Goal: Task Accomplishment & Management: Complete application form

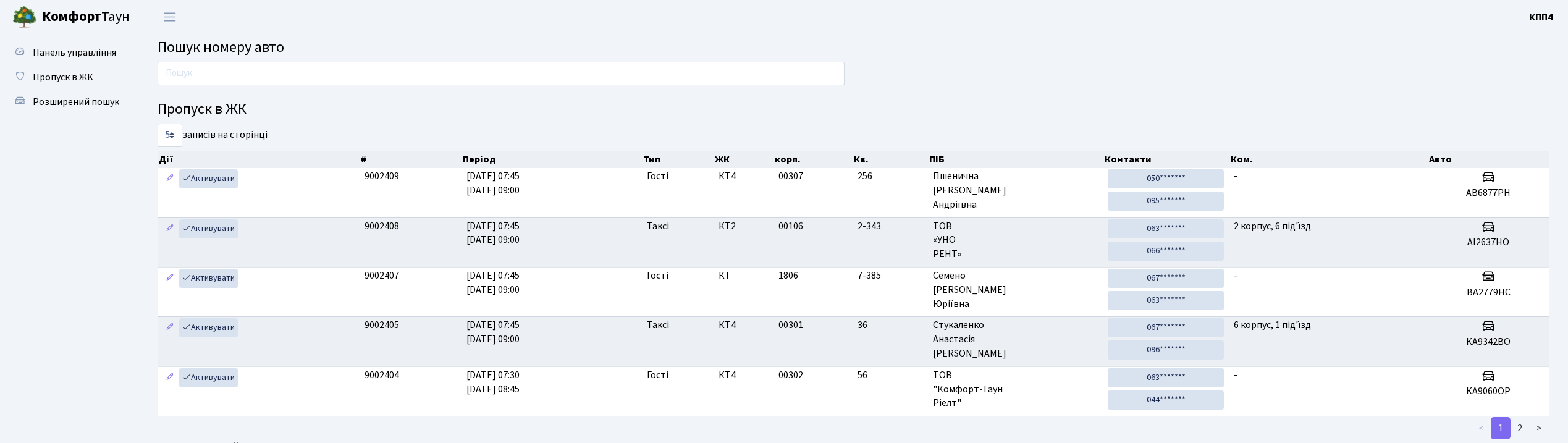
scroll to position [67, 0]
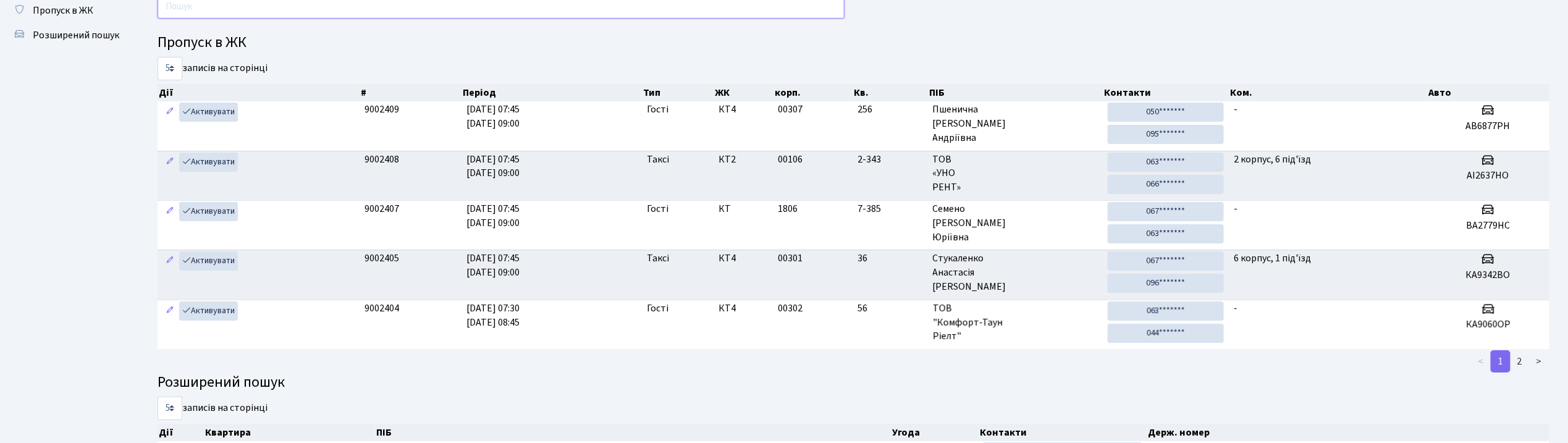
click at [265, 14] on input "text" at bounding box center [501, 6] width 687 height 24
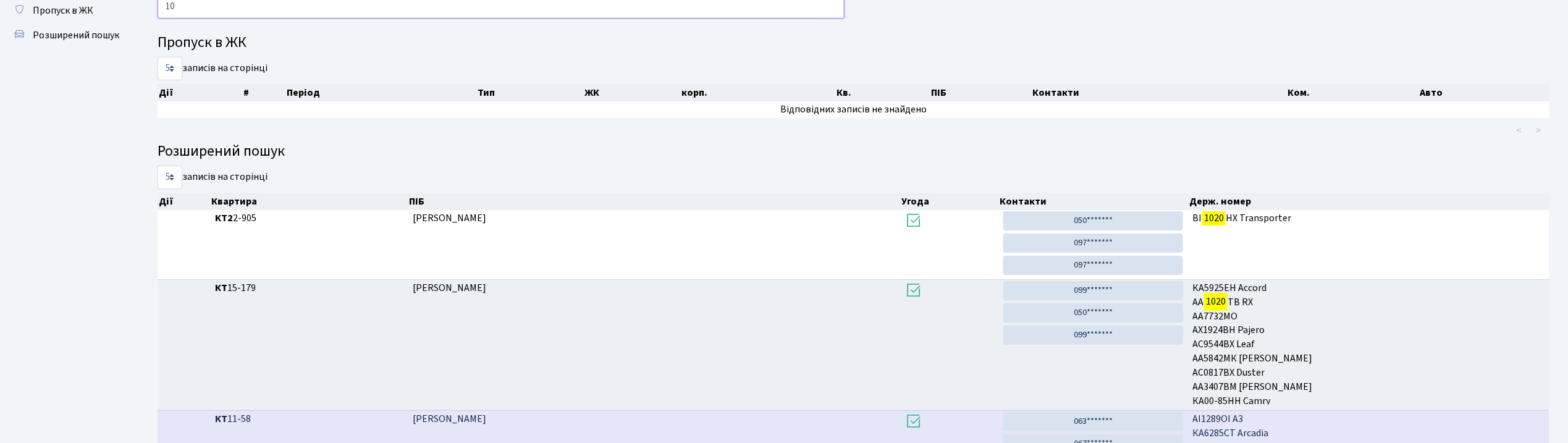
type input "1"
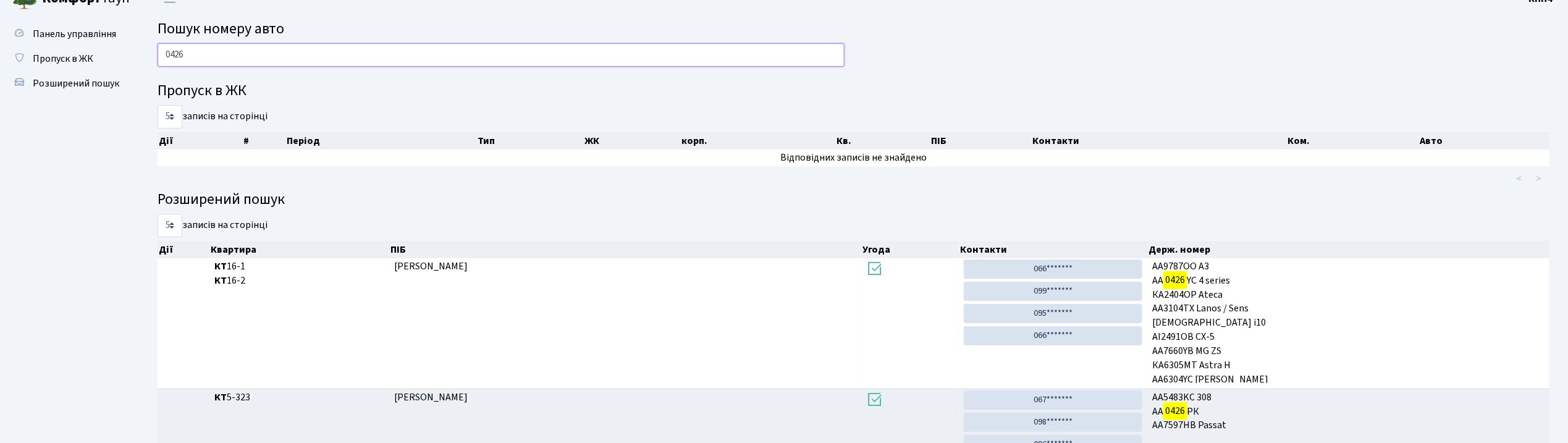
scroll to position [0, 0]
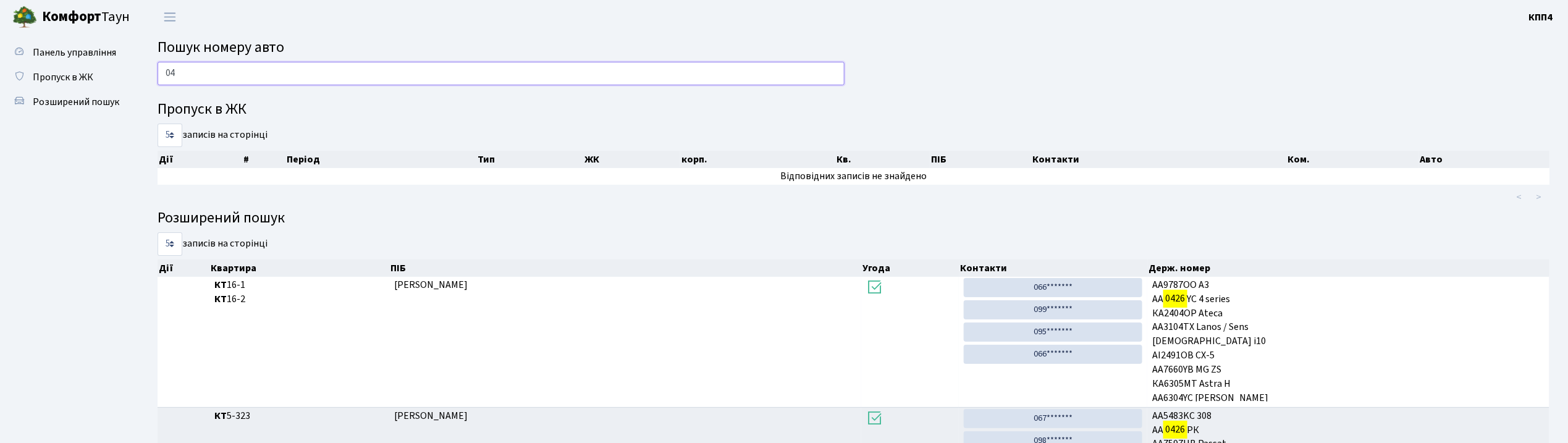
type input "0"
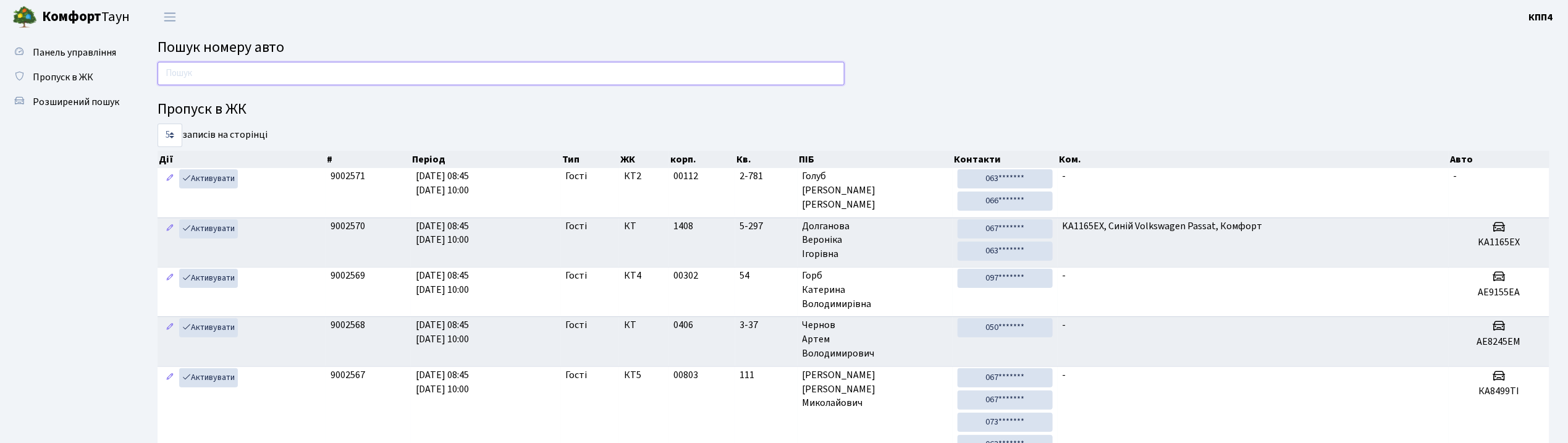
click at [277, 80] on input "text" at bounding box center [501, 73] width 687 height 24
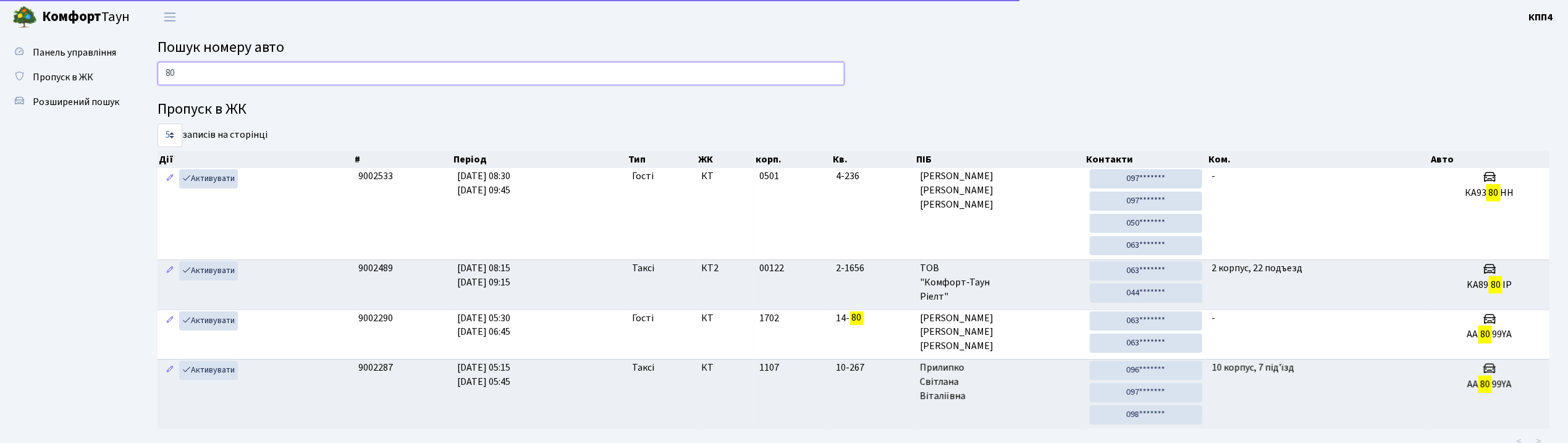
type input "8"
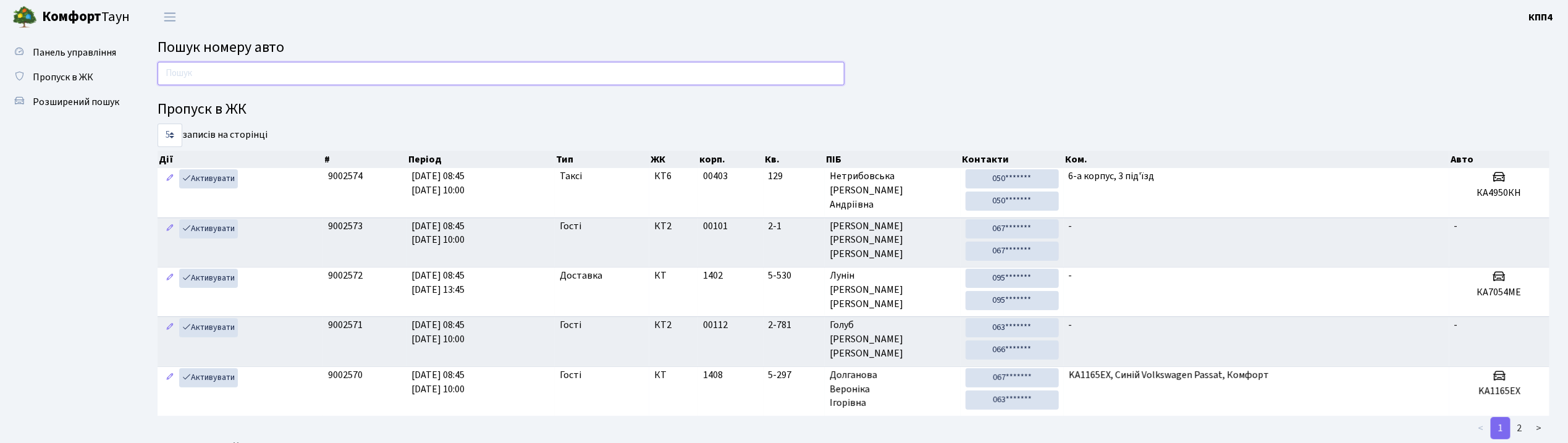
click at [386, 74] on input "text" at bounding box center [501, 73] width 687 height 24
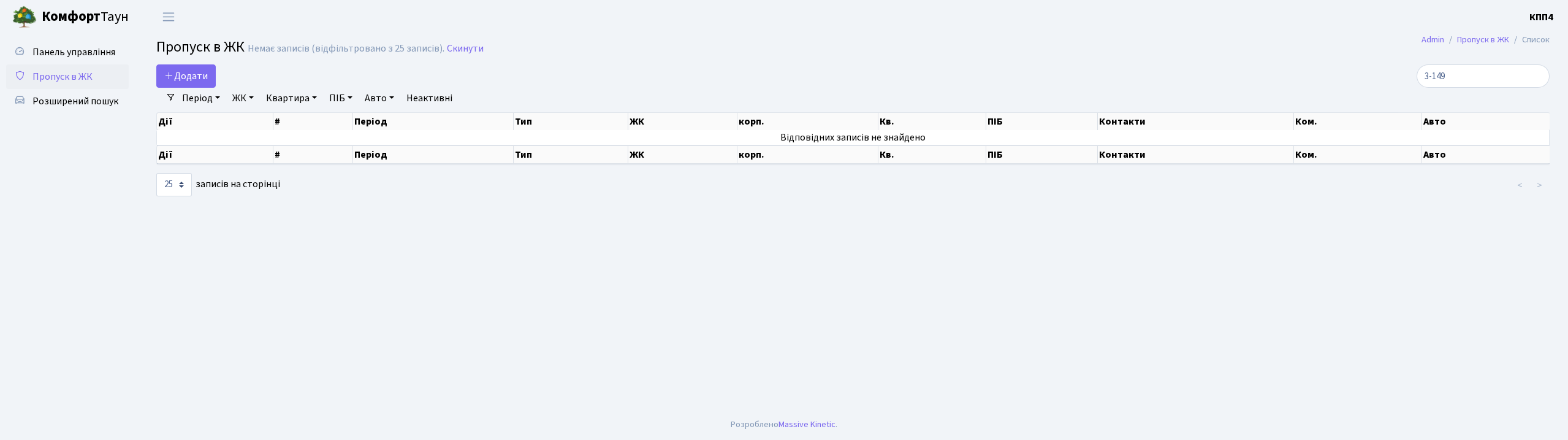
select select "25"
click at [214, 76] on link "Додати" at bounding box center [186, 76] width 59 height 23
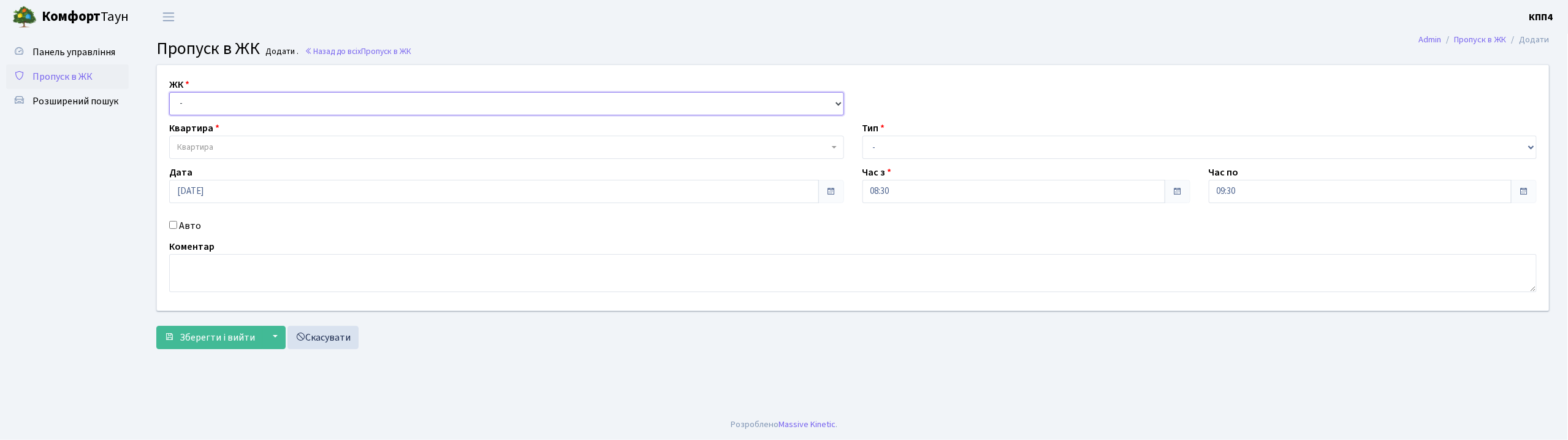
click at [197, 105] on select "- КТ, вул. Регенераторна, 4 КТ2, просп. Соборності, 17 КТ3, вул. Березнева, 16 …" at bounding box center [506, 103] width 675 height 23
select select "271"
click at [169, 92] on select "- КТ, вул. Регенераторна, 4 КТ2, просп. Соборності, 17 КТ3, вул. Березнева, 16 …" at bounding box center [506, 103] width 675 height 23
select select
click at [222, 155] on span "Квартира" at bounding box center [506, 147] width 675 height 23
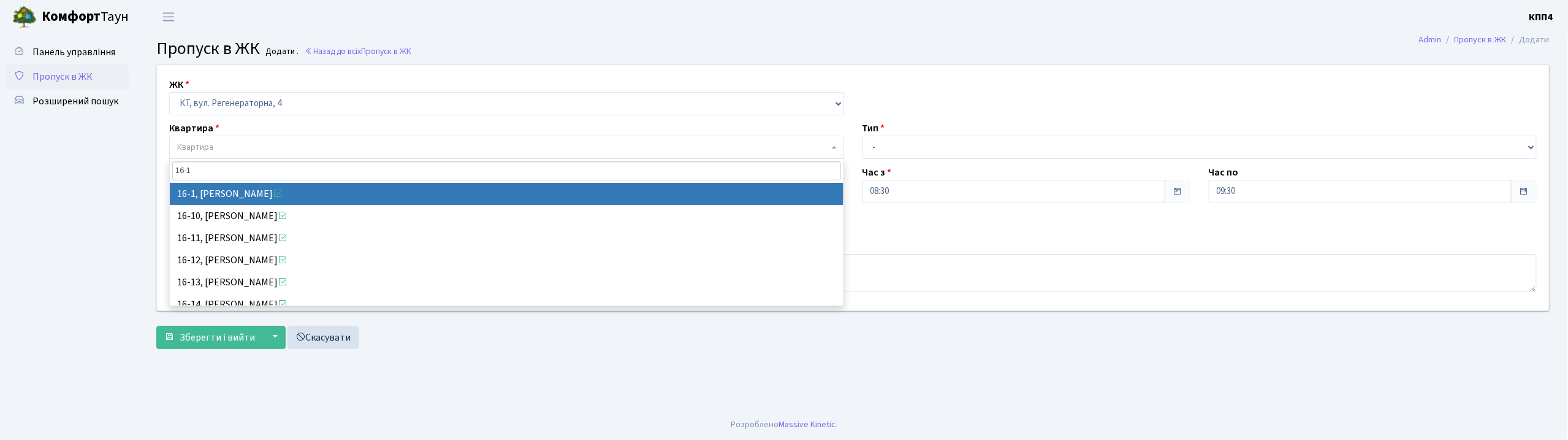
type input "16-1"
select select "8562"
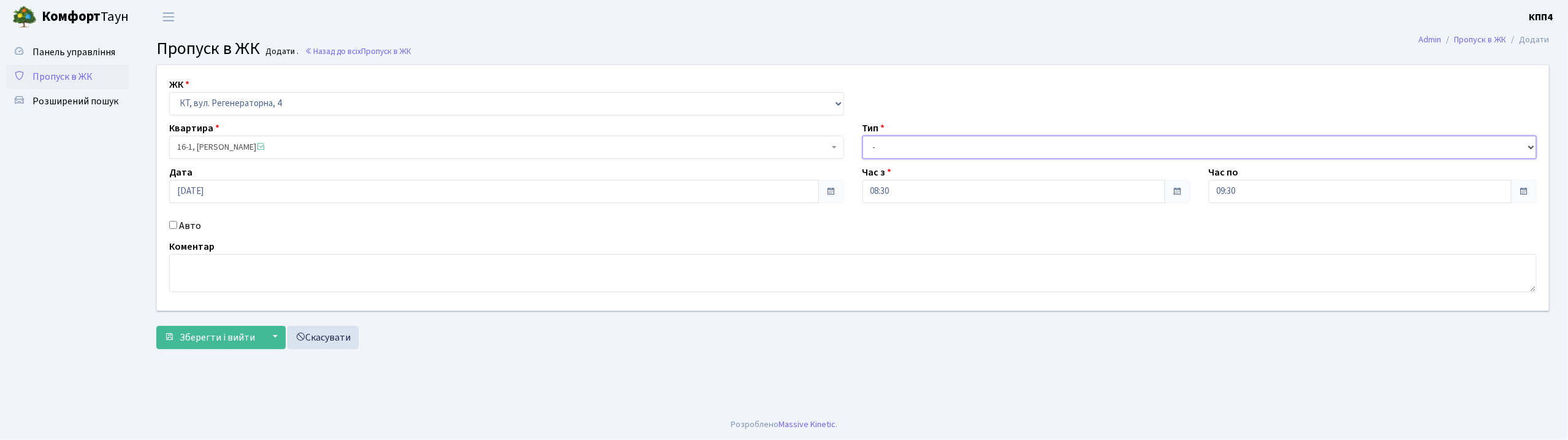
click at [963, 150] on select "- Доставка Таксі Гості Сервіс" at bounding box center [1199, 147] width 675 height 23
select select "3"
click at [862, 136] on select "- Доставка Таксі Гості Сервіс" at bounding box center [1199, 147] width 675 height 23
click at [263, 280] on textarea at bounding box center [852, 273] width 1367 height 38
type textarea "ВСІХ"
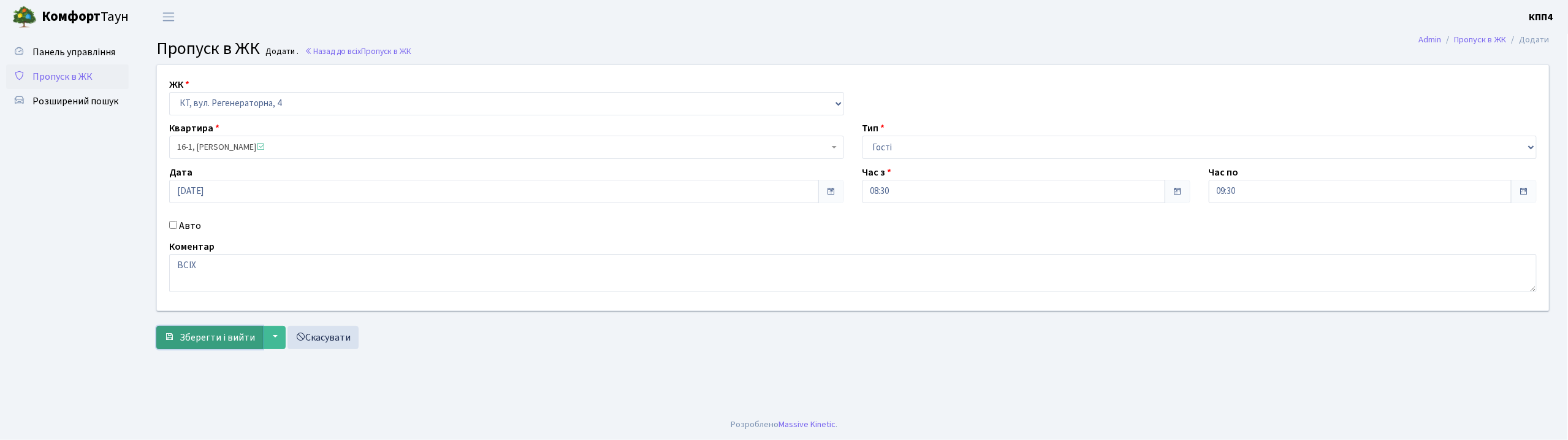
click at [223, 330] on button "Зберегти і вийти" at bounding box center [209, 337] width 107 height 23
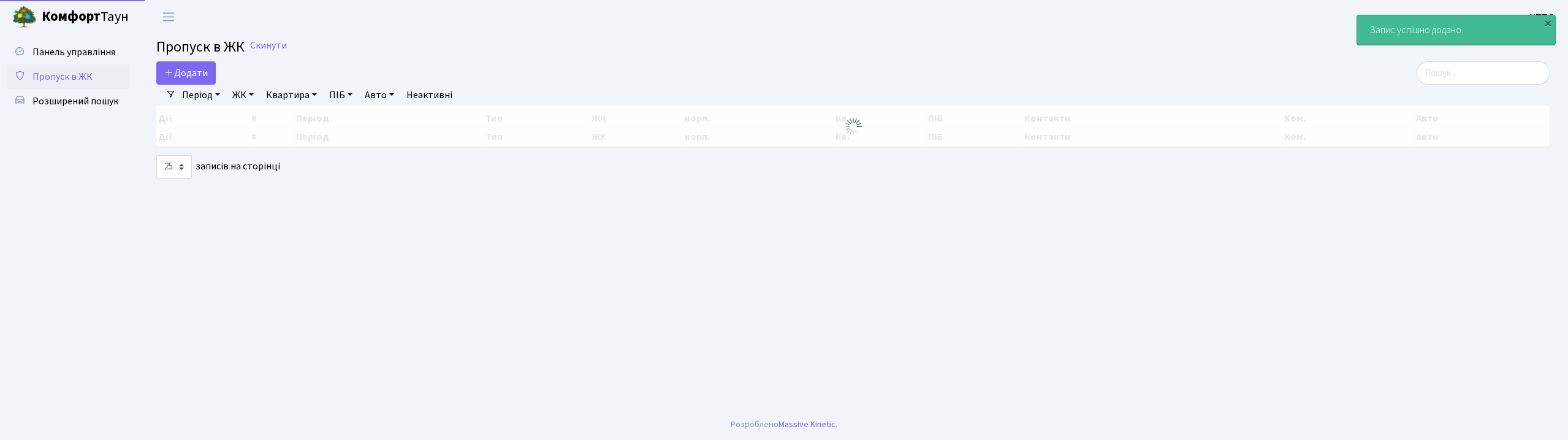
select select "25"
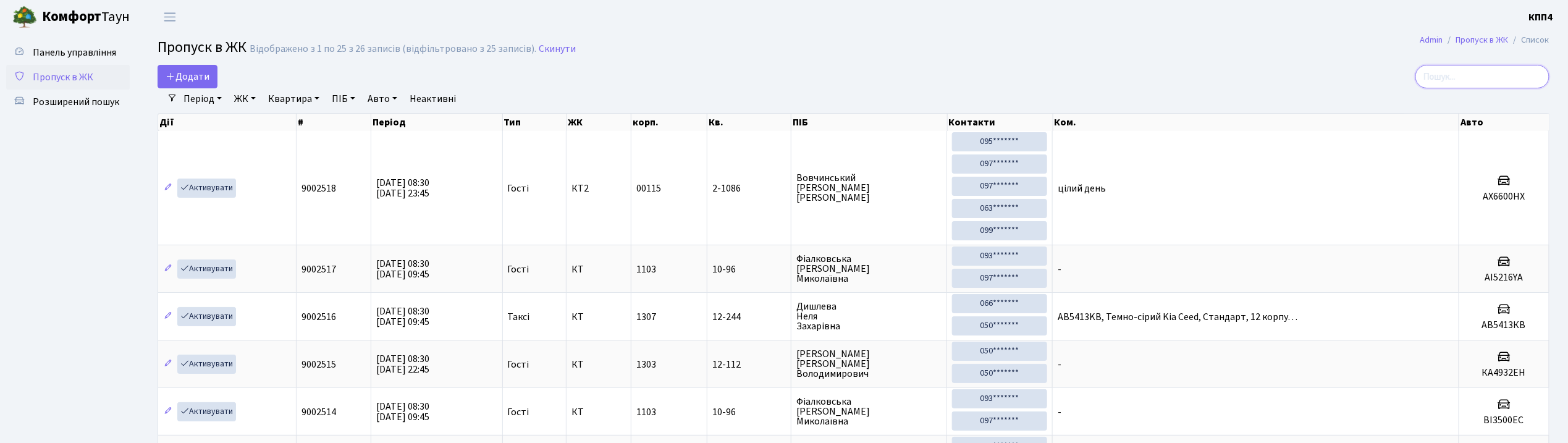
click at [1502, 80] on input "search" at bounding box center [1483, 76] width 134 height 24
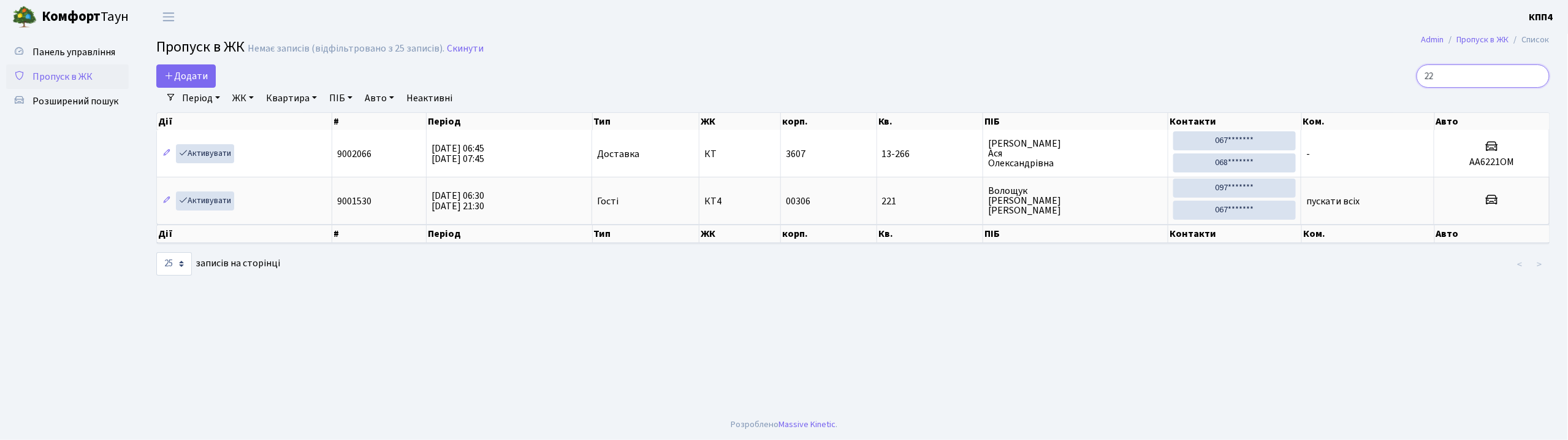
type input "2"
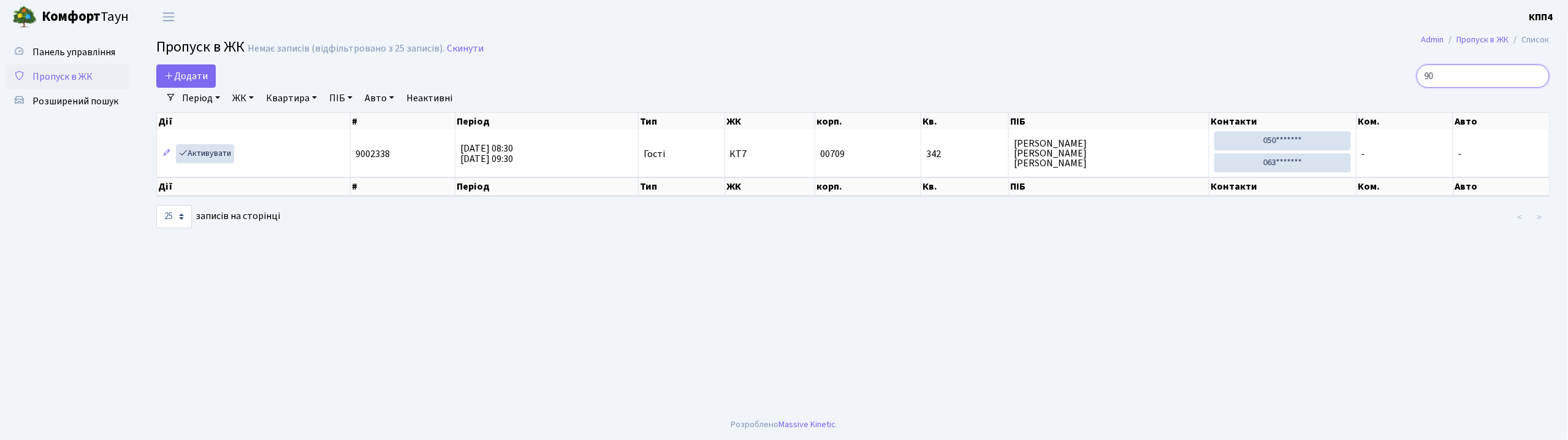
type input "9"
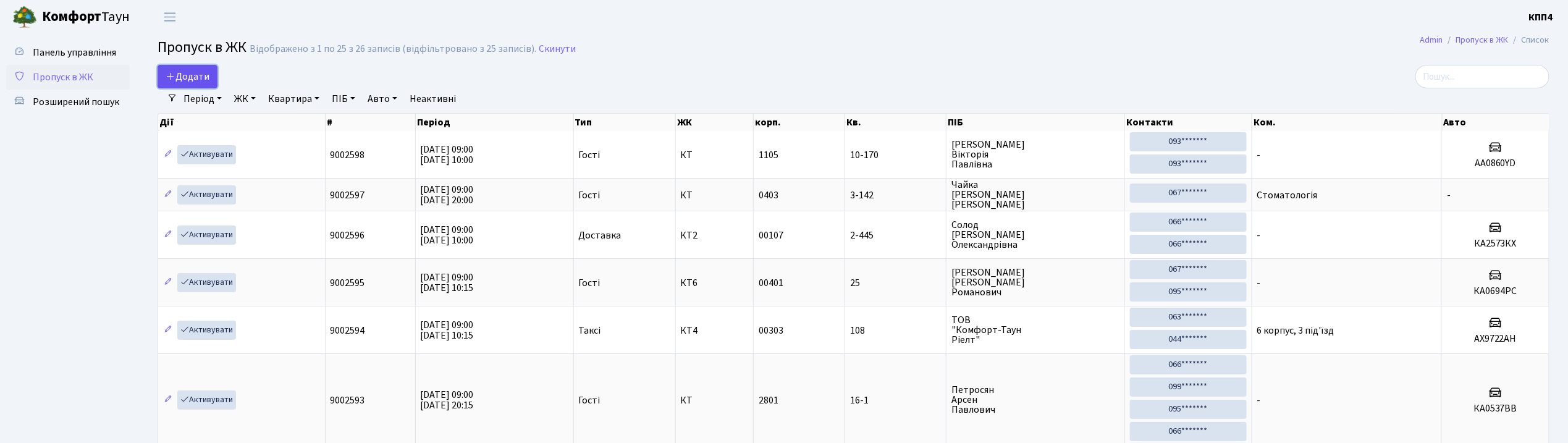
click at [201, 75] on span "Додати" at bounding box center [187, 76] width 44 height 14
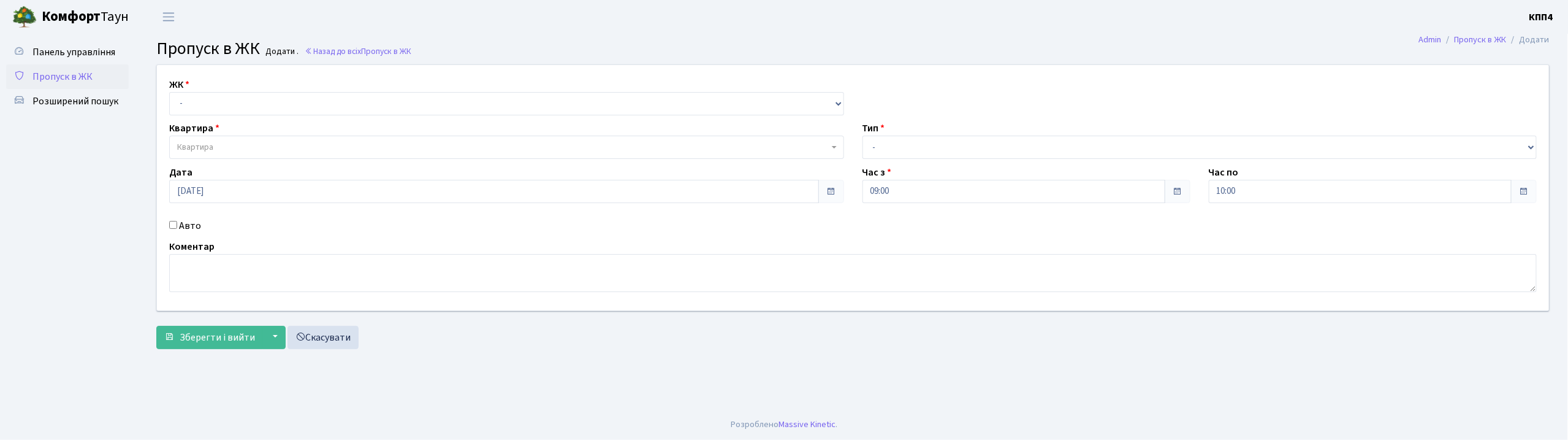
click at [172, 226] on input "Авто" at bounding box center [172, 224] width 8 height 8
checkbox input "true"
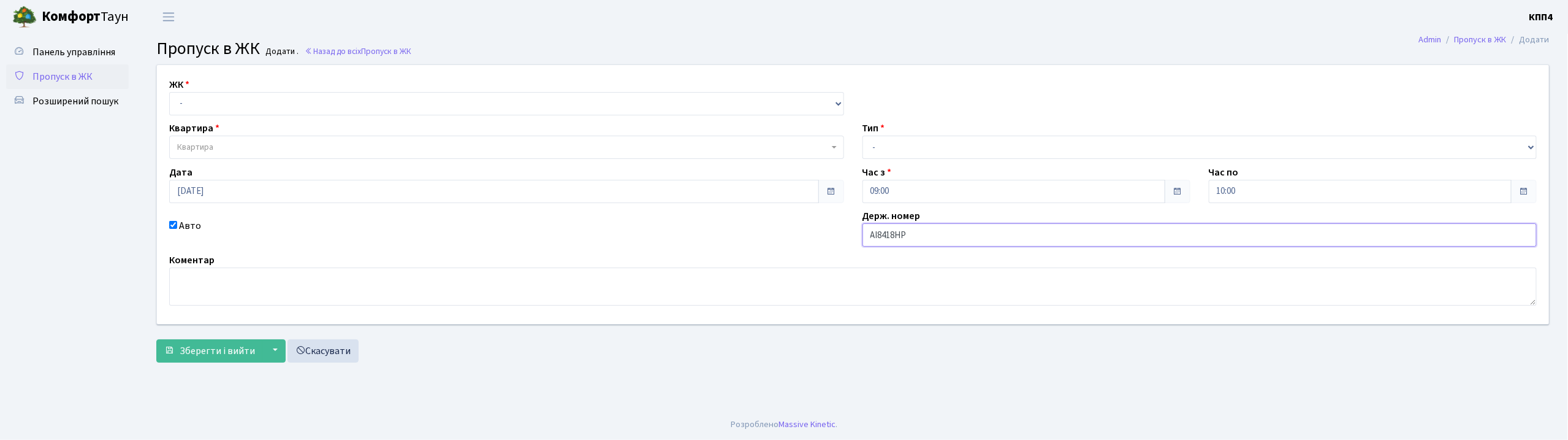
type input "АІ8418НР"
click at [218, 102] on select "- КТ, вул. Регенераторна, 4 КТ2, просп. Соборності, 17 КТ3, вул. Березнева, 16 …" at bounding box center [506, 103] width 675 height 23
select select "271"
click at [169, 92] on select "- КТ, вул. Регенераторна, 4 КТ2, просп. Соборності, 17 КТ3, вул. Березнева, 16 …" at bounding box center [506, 103] width 675 height 23
select select
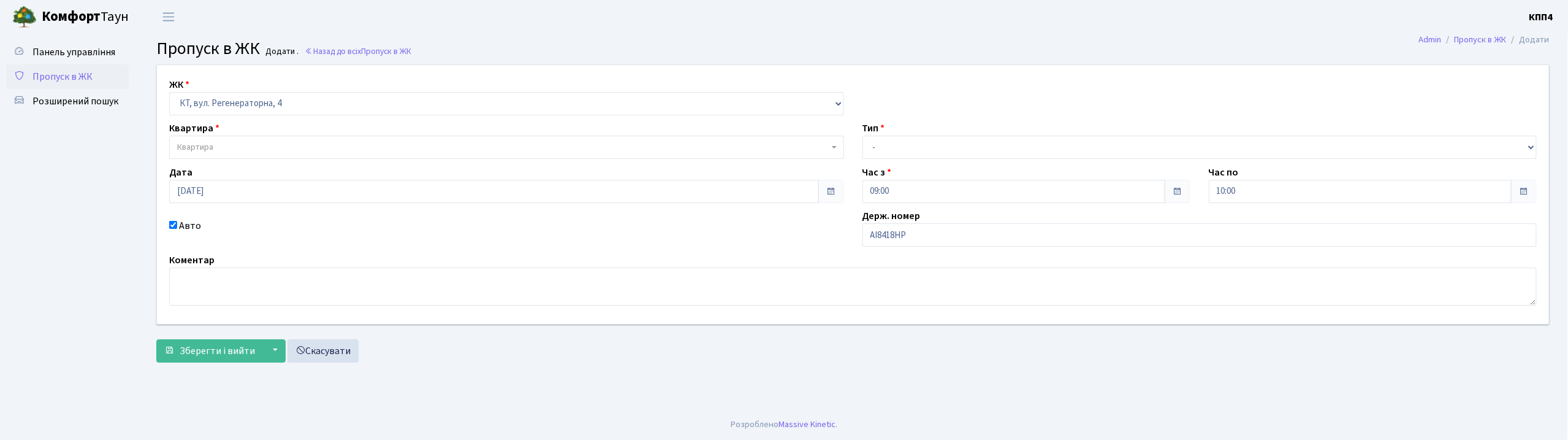
click at [224, 154] on span "Квартира" at bounding box center [503, 146] width 652 height 12
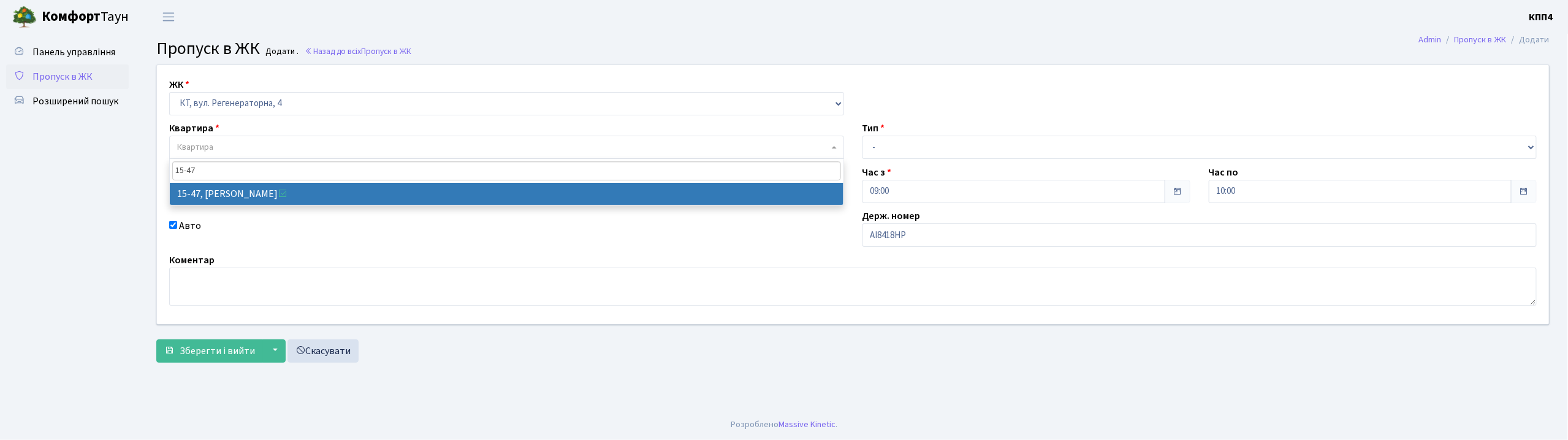
type input "15-47"
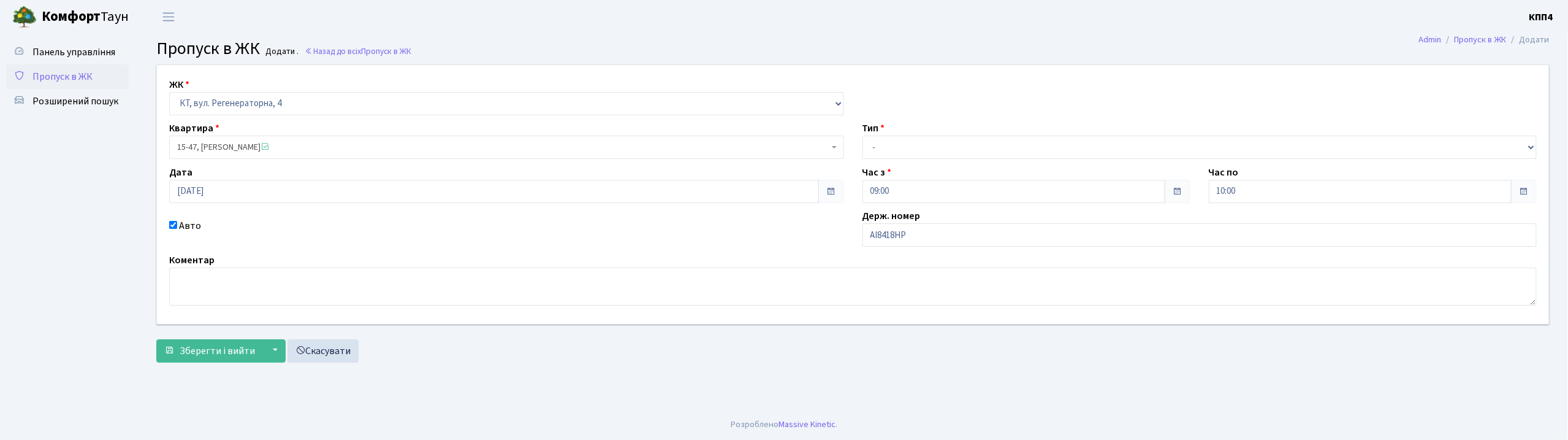
select select "8822"
click at [896, 152] on select "- Доставка Таксі Гості Сервіс" at bounding box center [1199, 147] width 675 height 23
select select "1"
click at [862, 136] on select "- Доставка Таксі Гості Сервіс" at bounding box center [1199, 147] width 675 height 23
click at [218, 352] on span "Зберегти і вийти" at bounding box center [217, 351] width 76 height 13
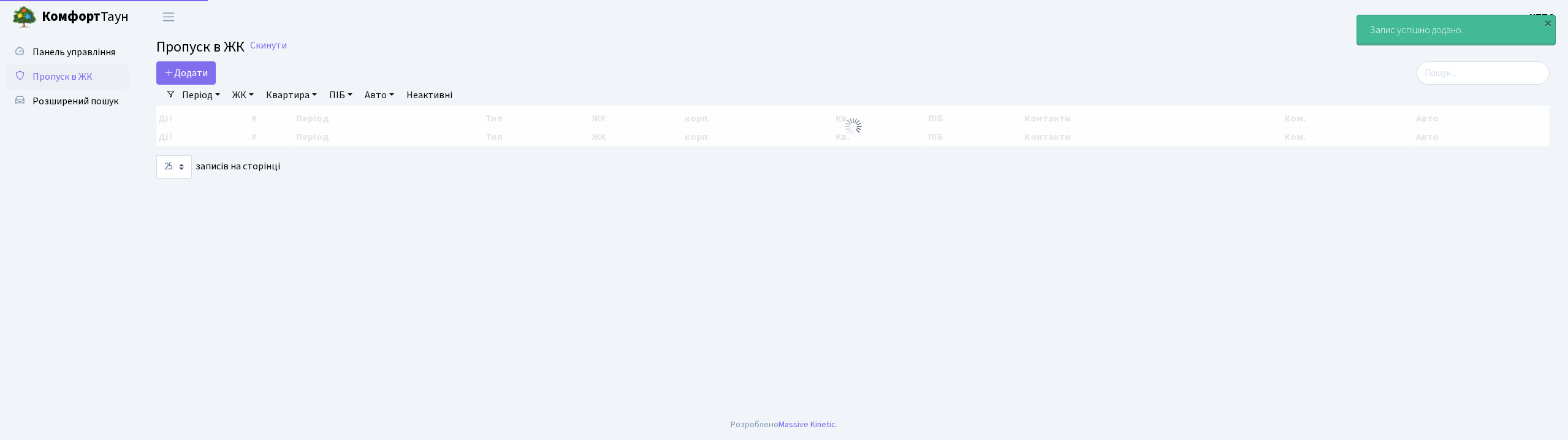
select select "25"
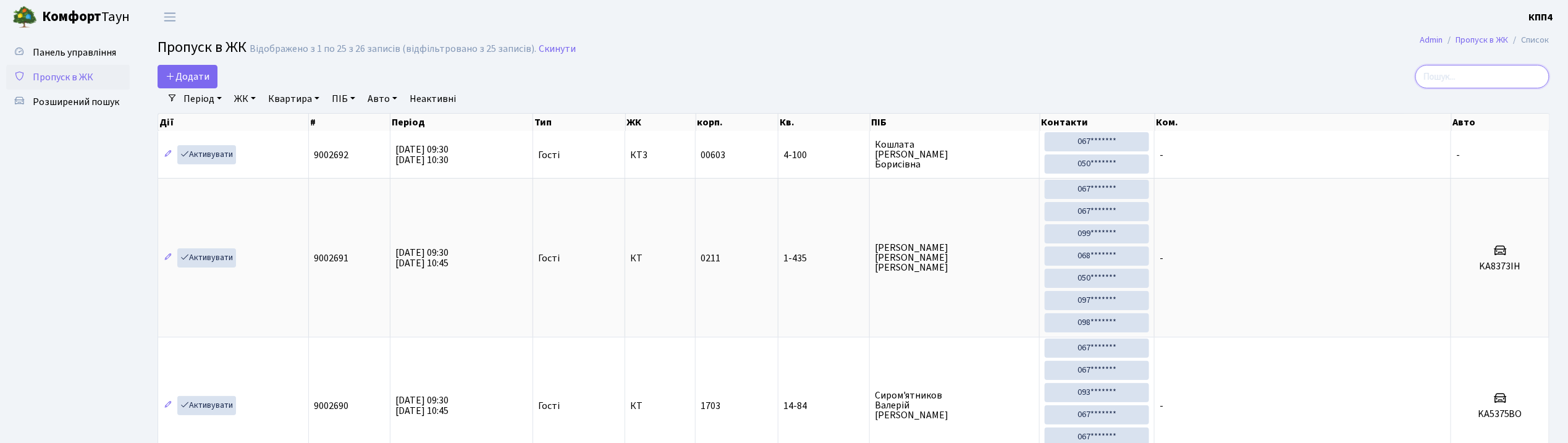
click at [1514, 72] on input "search" at bounding box center [1483, 76] width 134 height 24
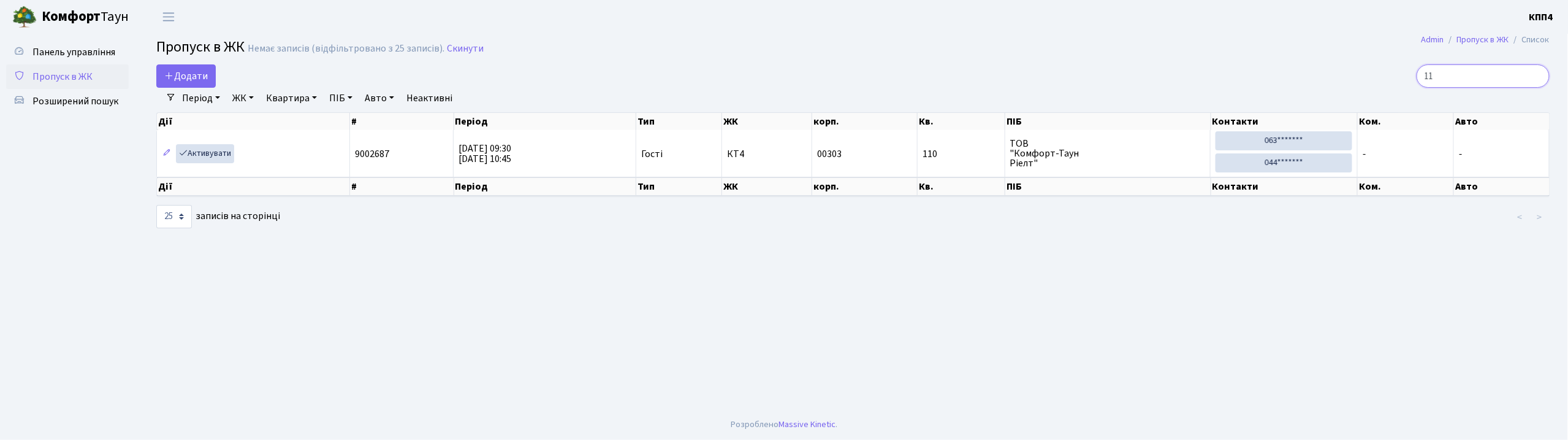
type input "1"
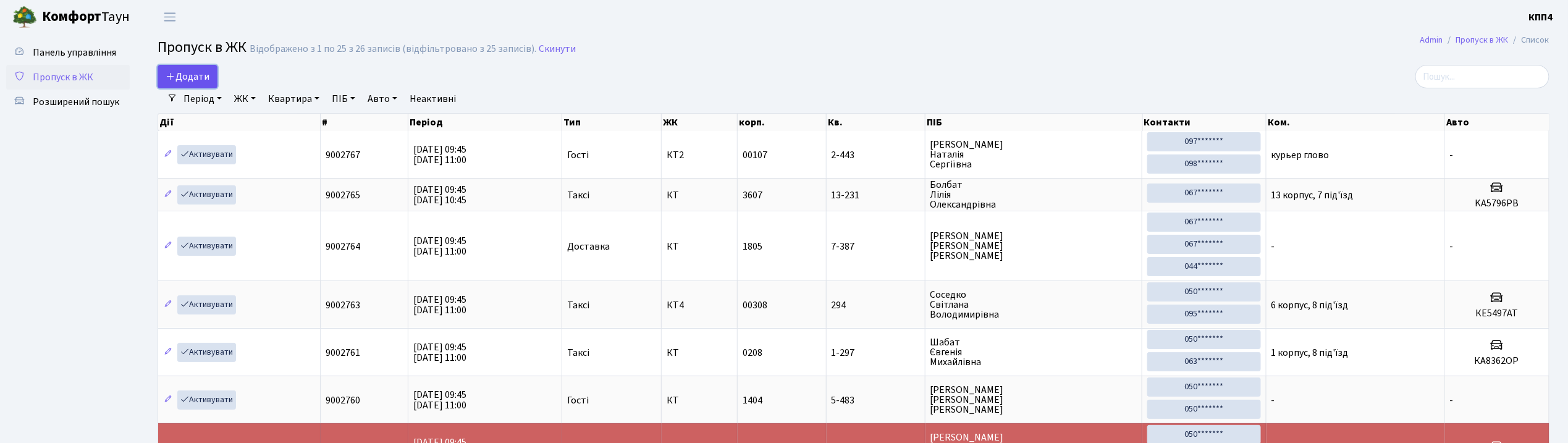
click at [201, 75] on span "Додати" at bounding box center [187, 76] width 44 height 14
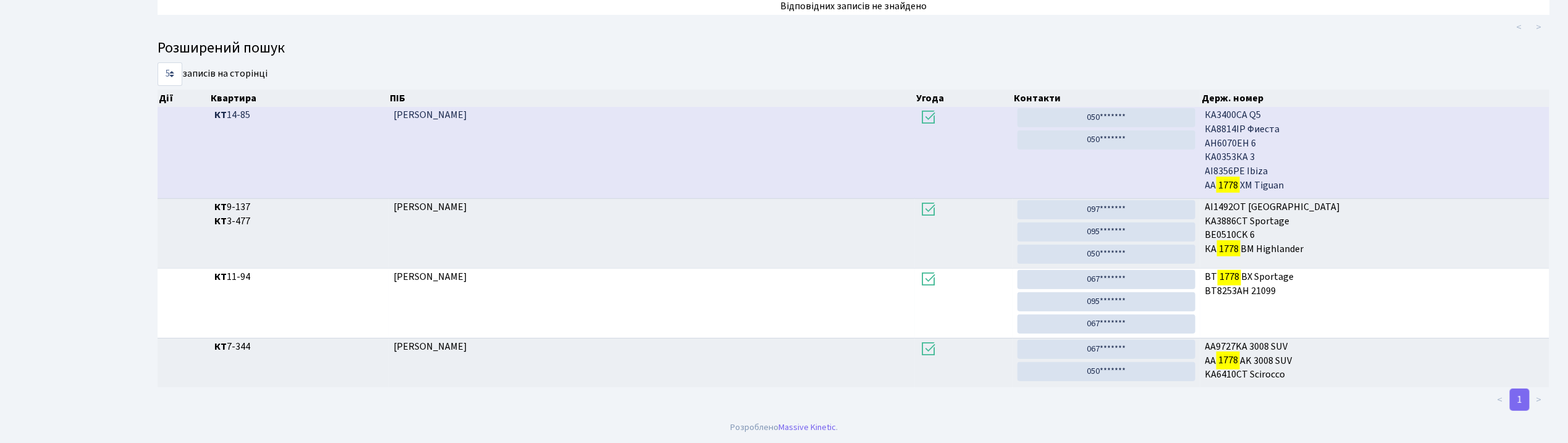
scroll to position [67, 0]
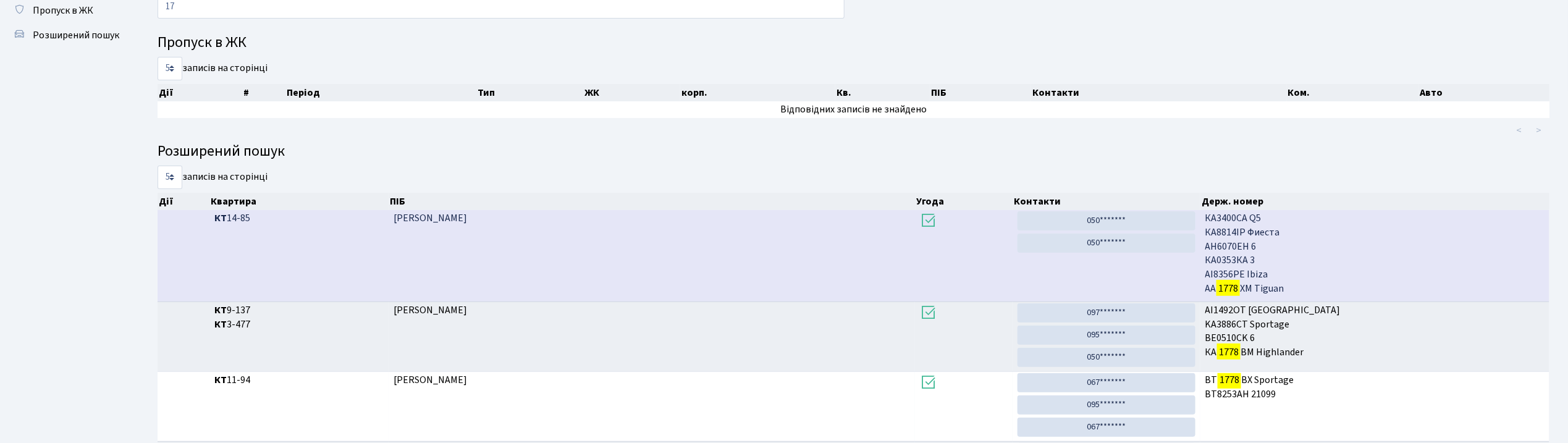
type input "1"
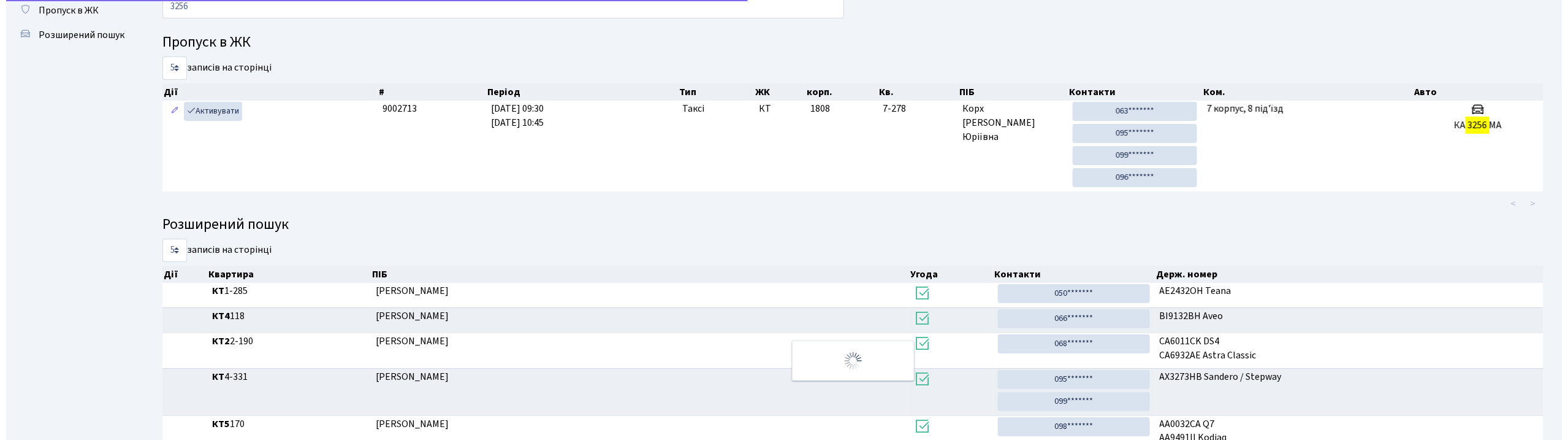
scroll to position [0, 0]
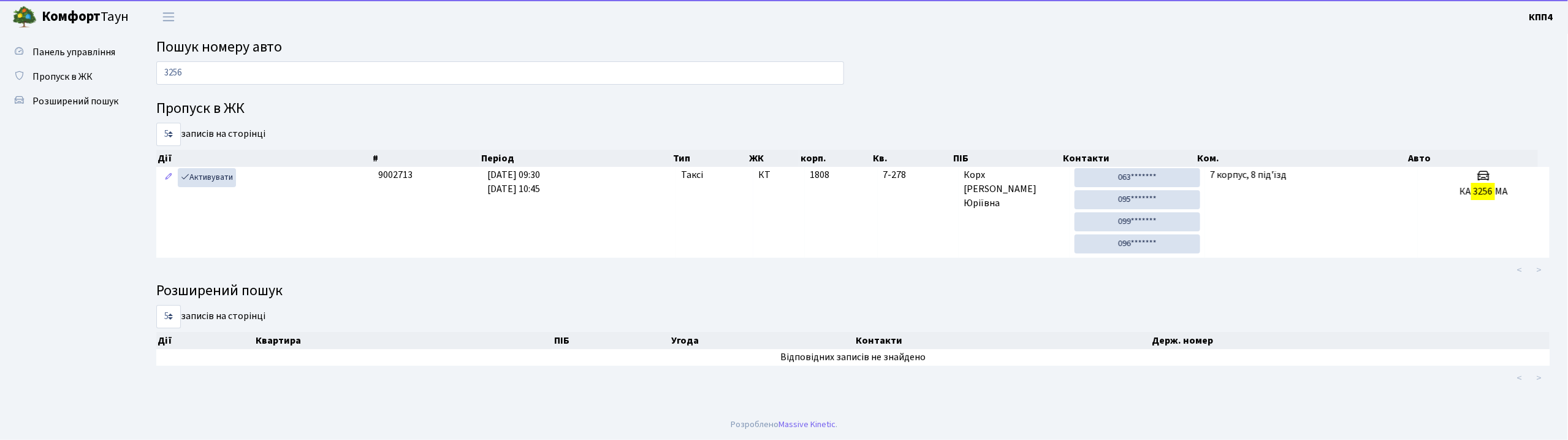
type input "3256"
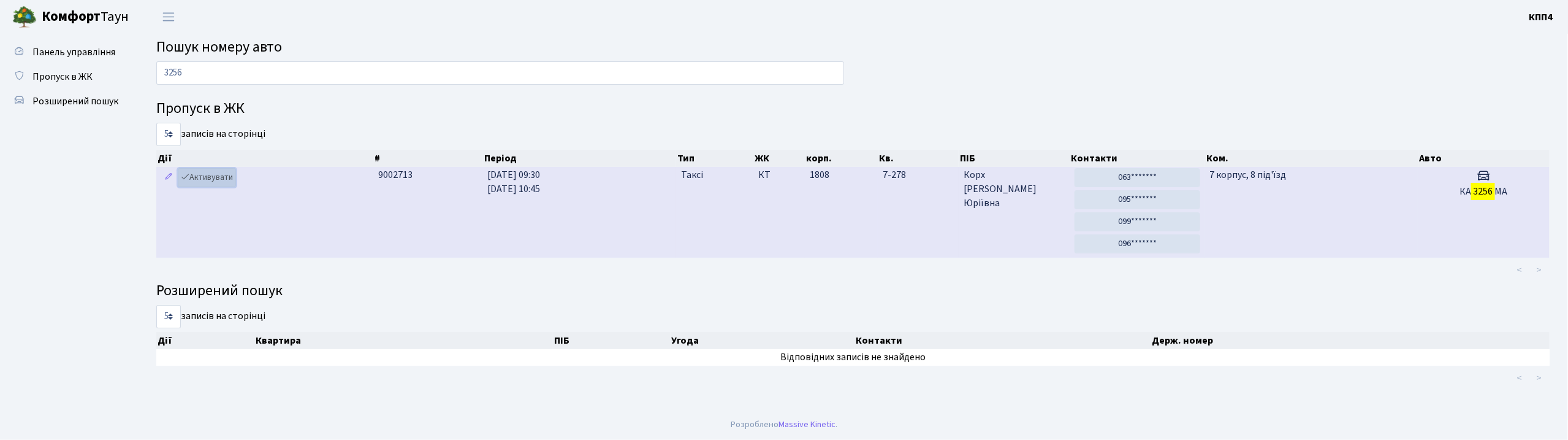
click at [216, 179] on link "Активувати" at bounding box center [207, 178] width 58 height 19
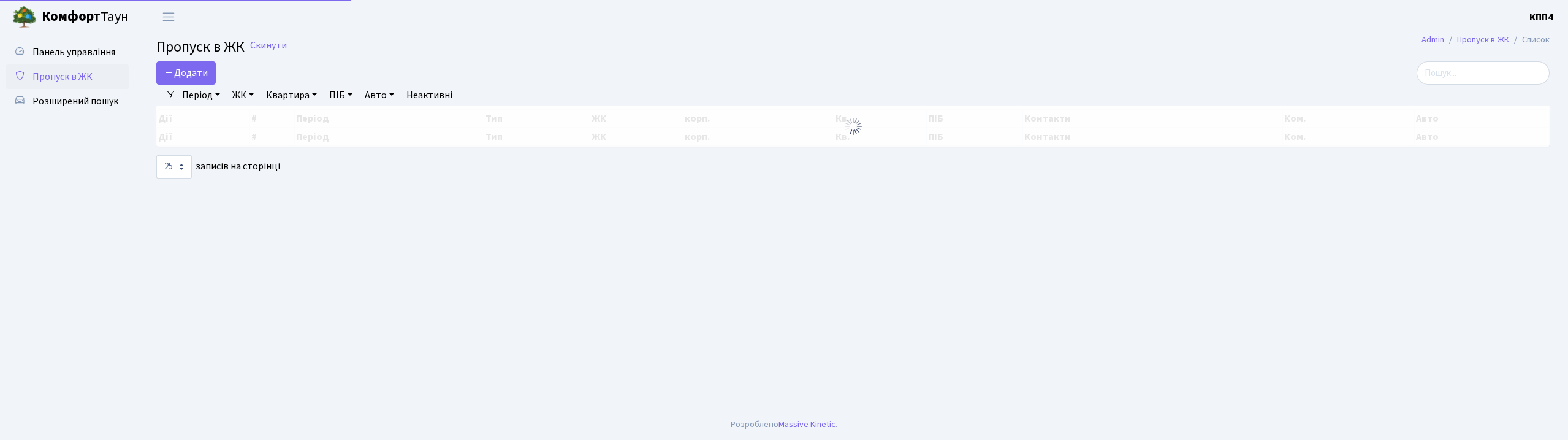
select select "25"
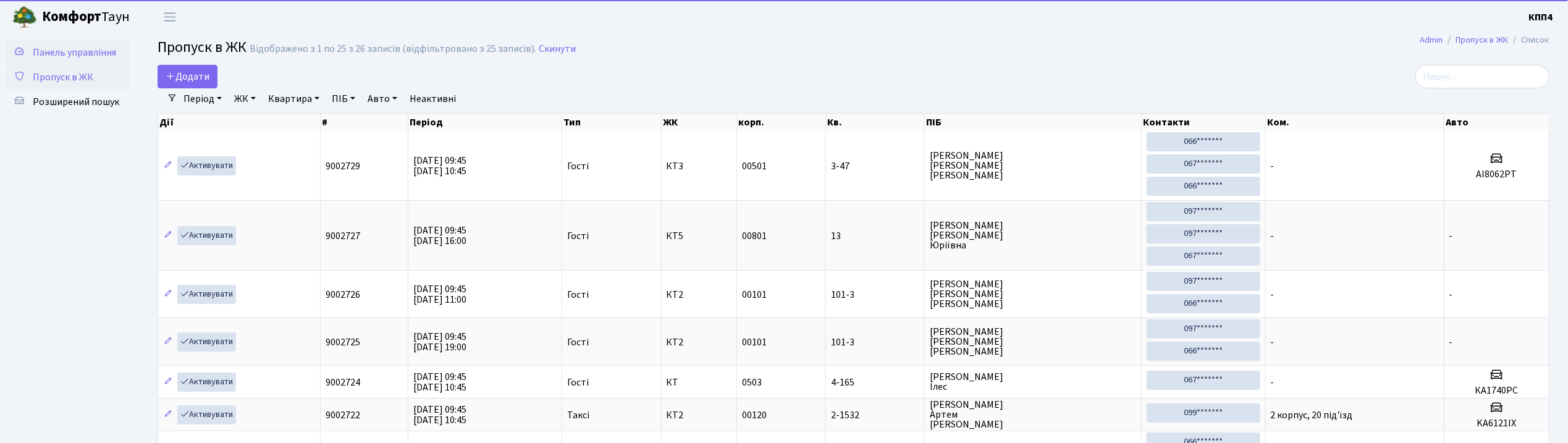
click at [93, 49] on span "Панель управління" at bounding box center [74, 52] width 83 height 14
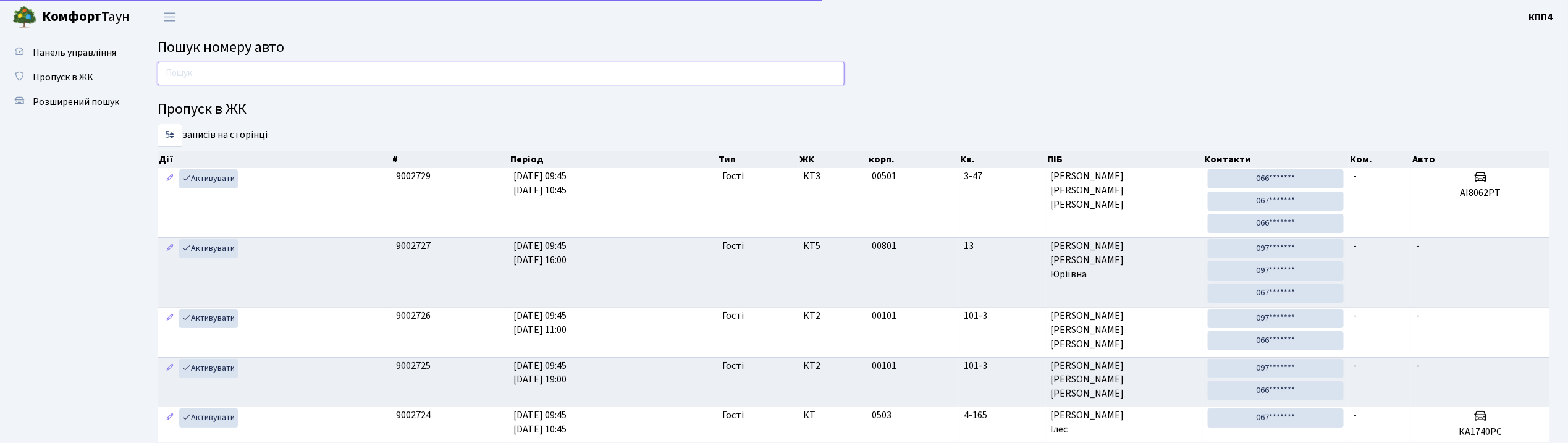
drag, startPoint x: 253, startPoint y: 75, endPoint x: 293, endPoint y: 85, distance: 41.2
click at [253, 75] on input "text" at bounding box center [501, 73] width 687 height 24
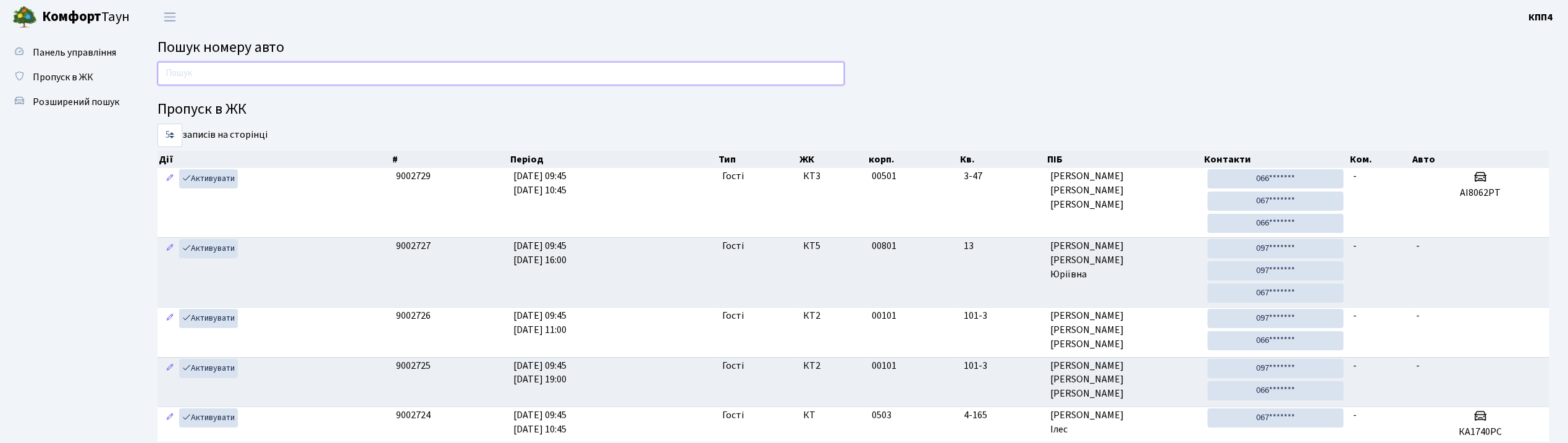
drag, startPoint x: 286, startPoint y: 75, endPoint x: 291, endPoint y: 66, distance: 10.3
click at [286, 75] on input "text" at bounding box center [501, 73] width 687 height 24
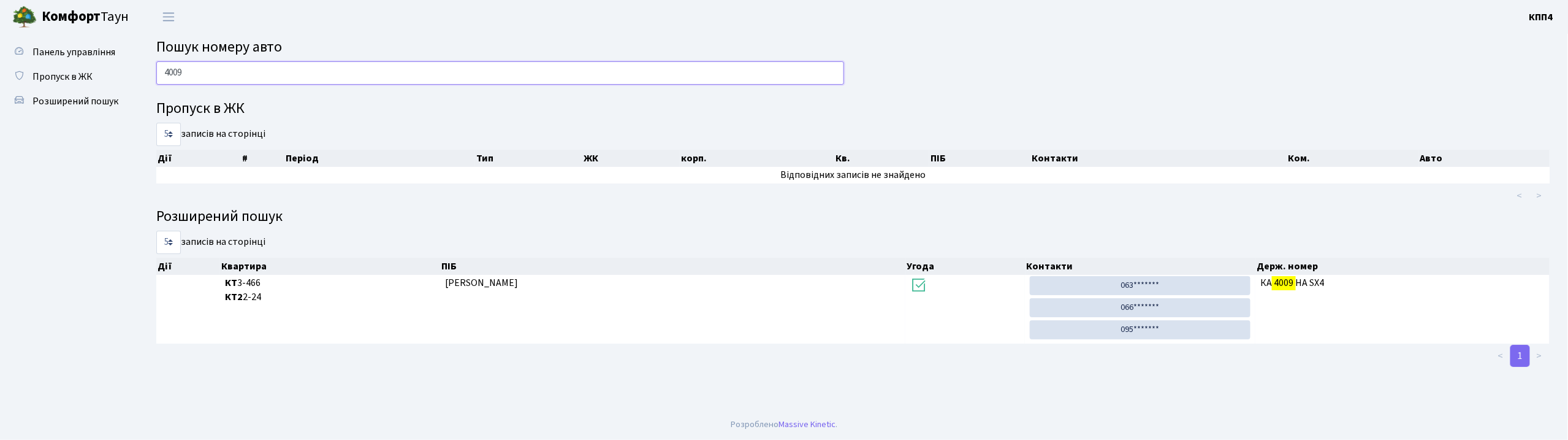
click at [378, 69] on input "4009" at bounding box center [500, 73] width 688 height 23
type input "4"
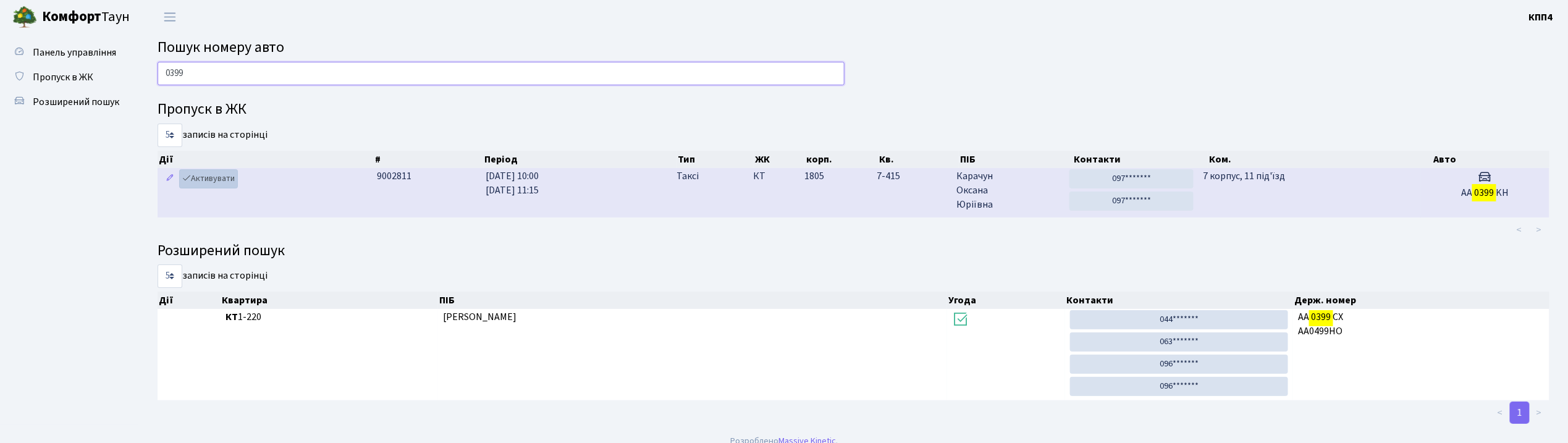
type input "0399"
click at [221, 181] on link "Активувати" at bounding box center [209, 179] width 58 height 19
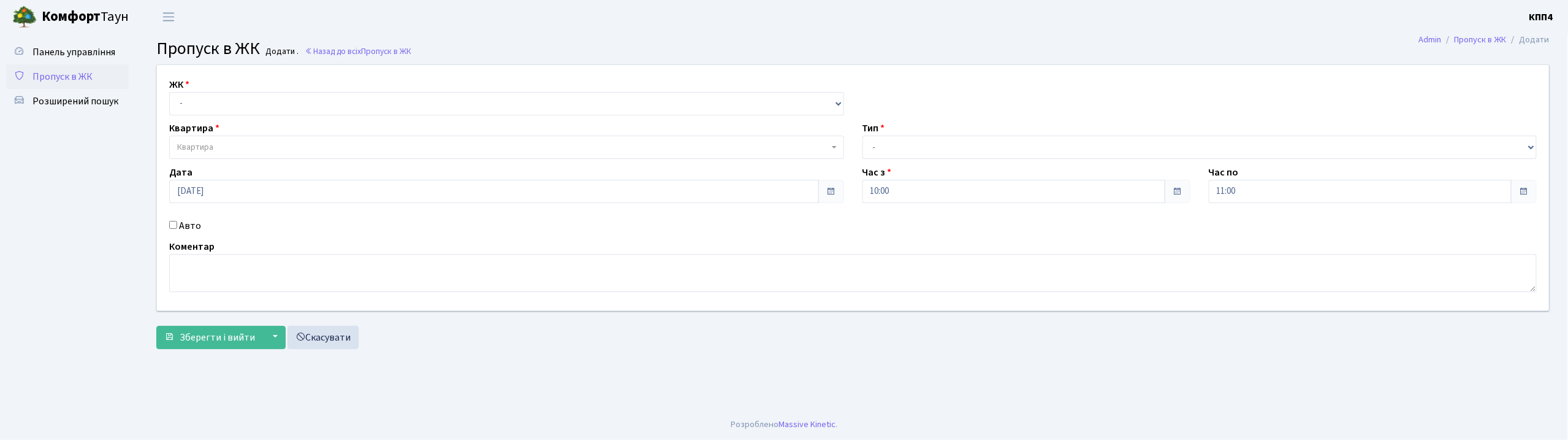
click at [170, 227] on input "Авто" at bounding box center [172, 224] width 8 height 8
checkbox input "true"
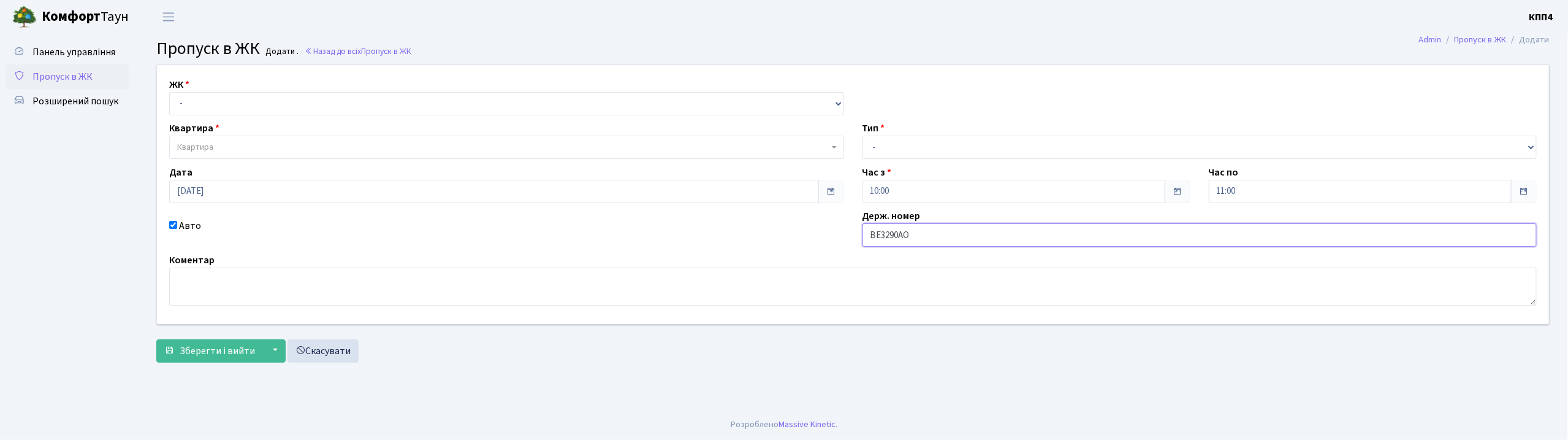
type input "ВЕ3290АО"
click at [295, 102] on select "- КТ, вул. Регенераторна, 4 КТ2, просп. [STREET_ADDRESS] [STREET_ADDRESS] [PERS…" at bounding box center [506, 103] width 675 height 23
select select "271"
click at [169, 92] on select "- КТ, вул. Регенераторна, 4 КТ2, просп. [STREET_ADDRESS] [STREET_ADDRESS] [PERS…" at bounding box center [506, 103] width 675 height 23
select select
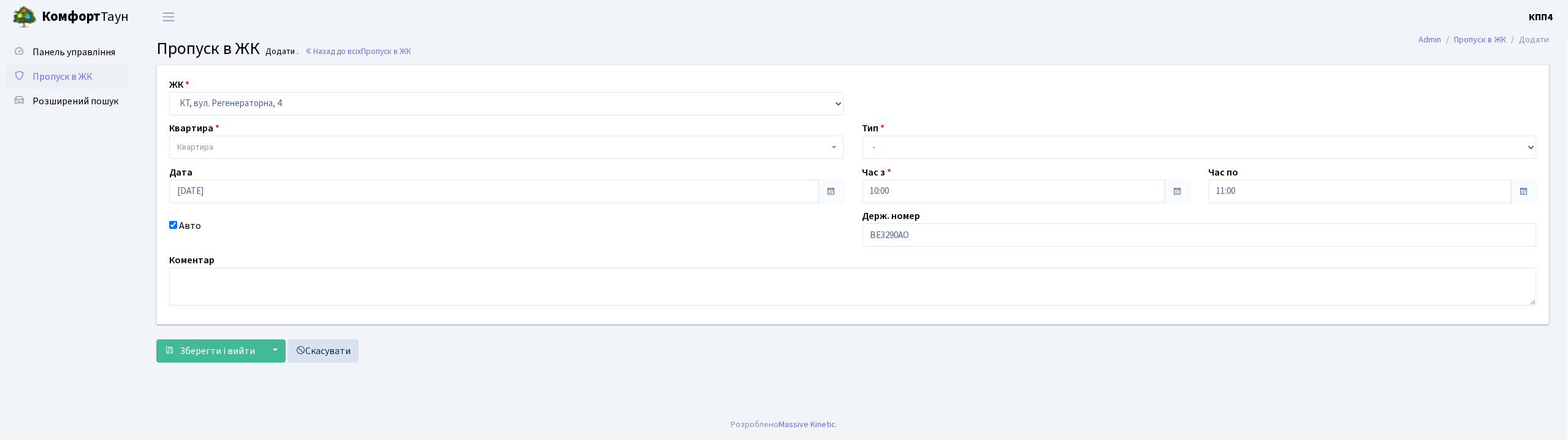
click at [302, 146] on span "Квартира" at bounding box center [503, 146] width 652 height 12
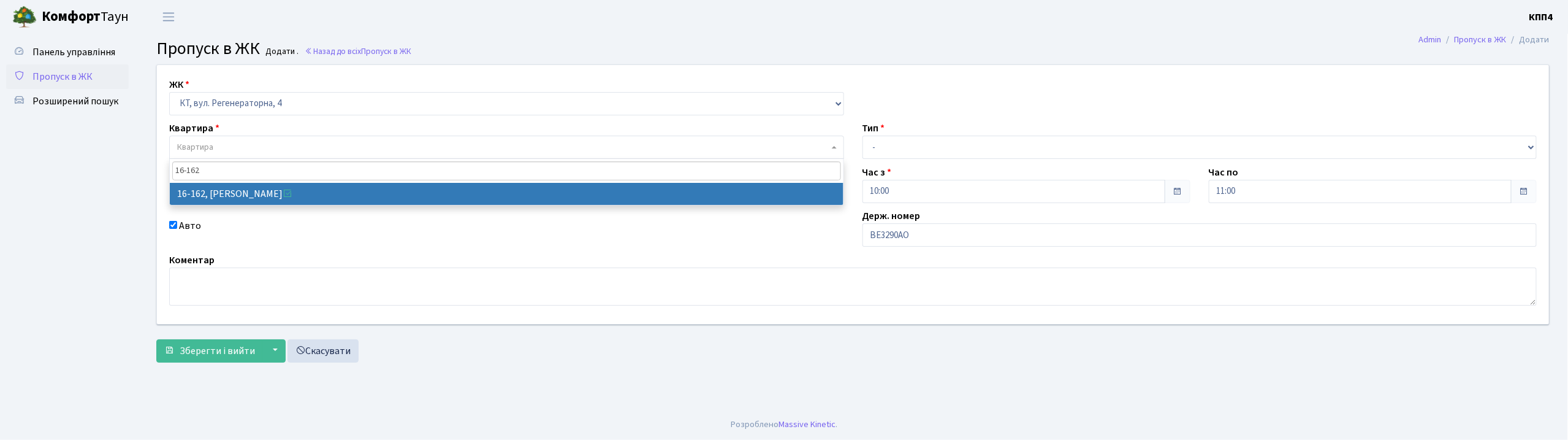
type input "16-162"
select select "8723"
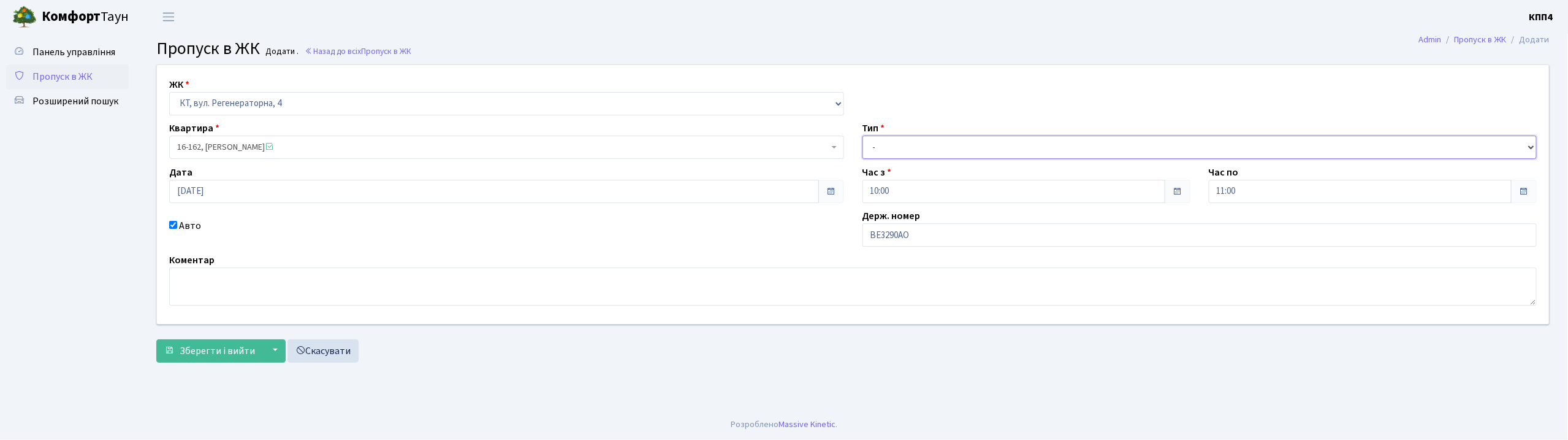
click at [940, 146] on select "- Доставка Таксі Гості Сервіс" at bounding box center [1199, 147] width 675 height 23
select select "3"
click at [862, 136] on select "- Доставка Таксі Гості Сервіс" at bounding box center [1199, 147] width 675 height 23
click at [204, 359] on button "Зберегти і вийти" at bounding box center [209, 351] width 107 height 23
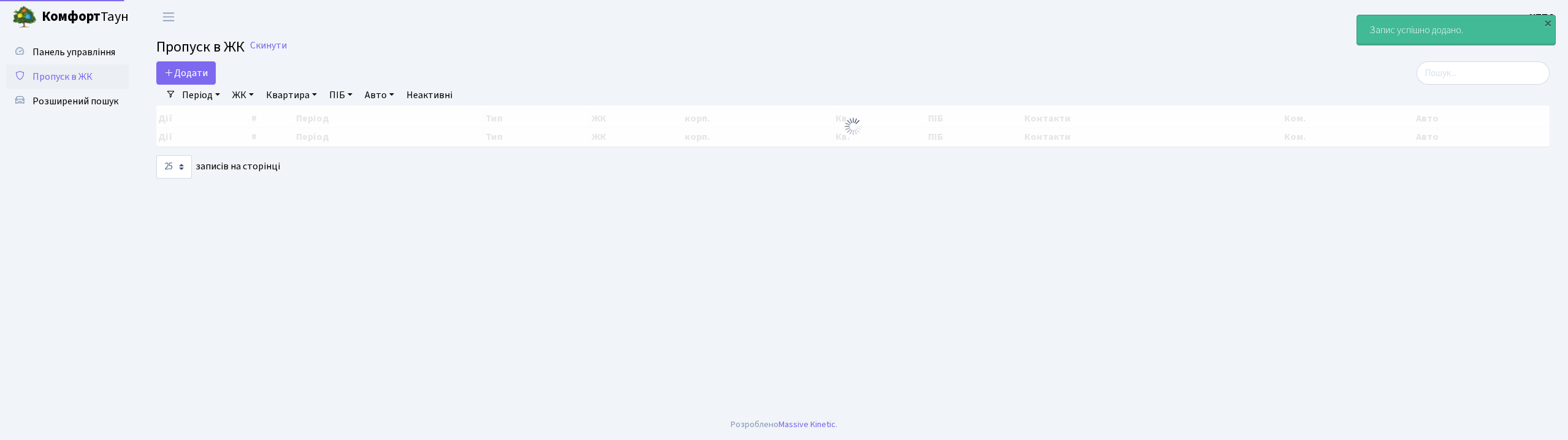
select select "25"
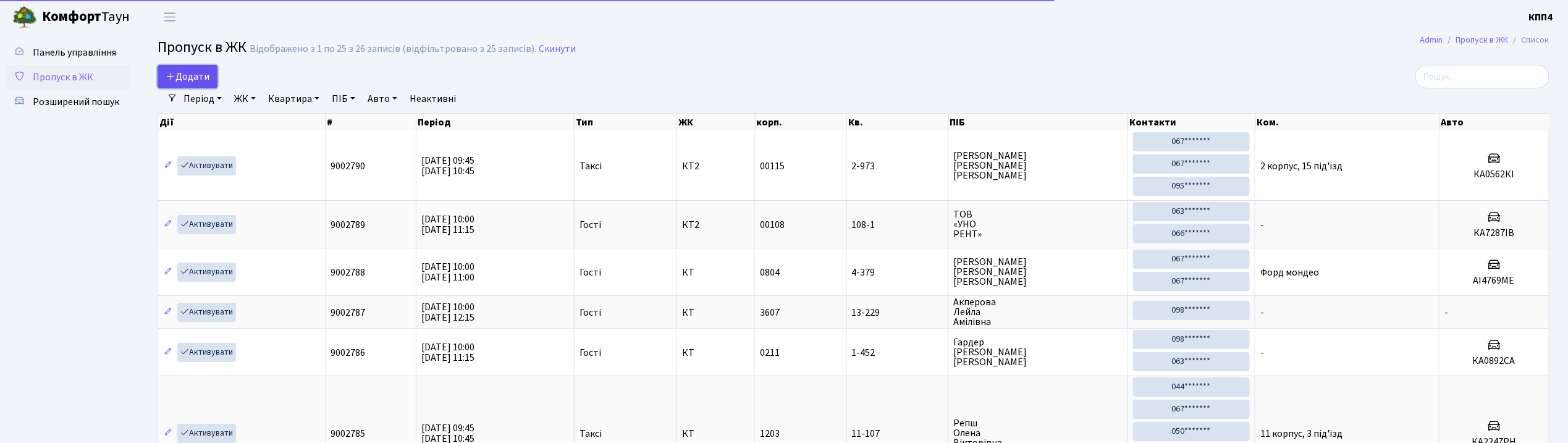
click at [203, 65] on link "Додати" at bounding box center [187, 76] width 60 height 24
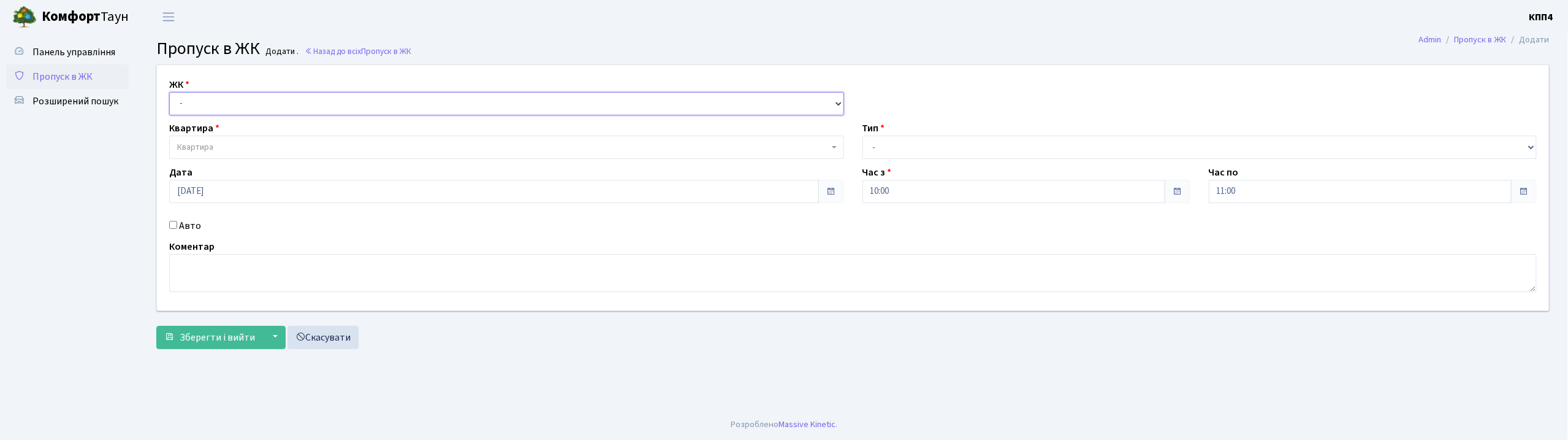
click at [223, 103] on select "- КТ, вул. Регенераторна, 4 КТ2, просп. [STREET_ADDRESS] [STREET_ADDRESS] [PERS…" at bounding box center [506, 103] width 675 height 23
select select "304"
click at [169, 92] on select "- КТ, вул. Регенераторна, 4 КТ2, просп. [STREET_ADDRESS] [STREET_ADDRESS] [PERS…" at bounding box center [506, 103] width 675 height 23
select select
click at [173, 222] on input "Авто" at bounding box center [172, 224] width 8 height 8
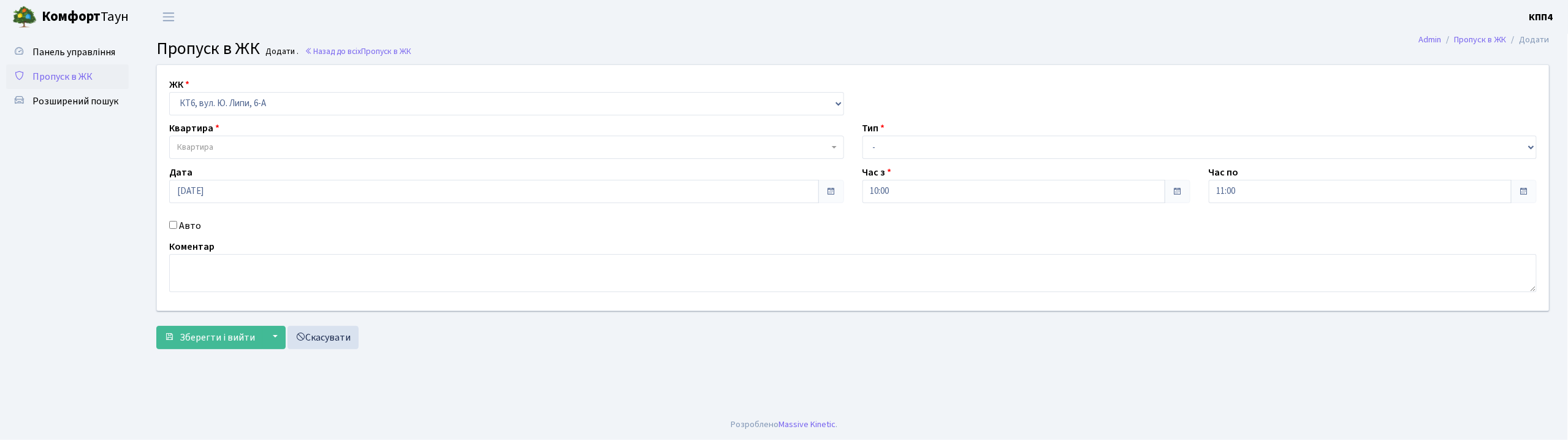
checkbox input "true"
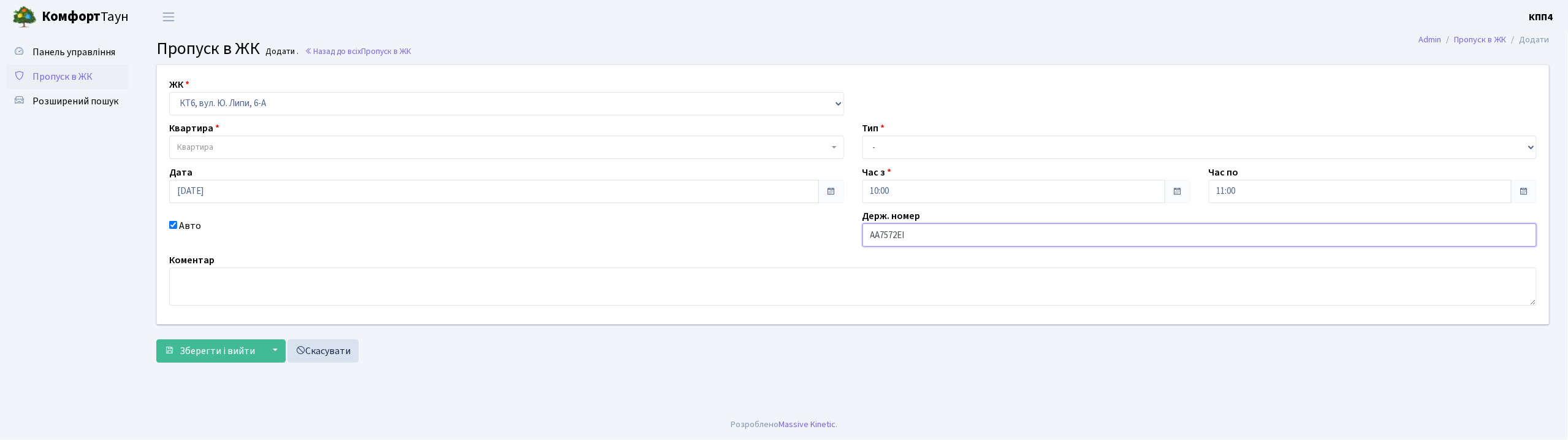
type input "АА7572ЕІ"
click at [264, 146] on span "Квартира" at bounding box center [503, 146] width 652 height 12
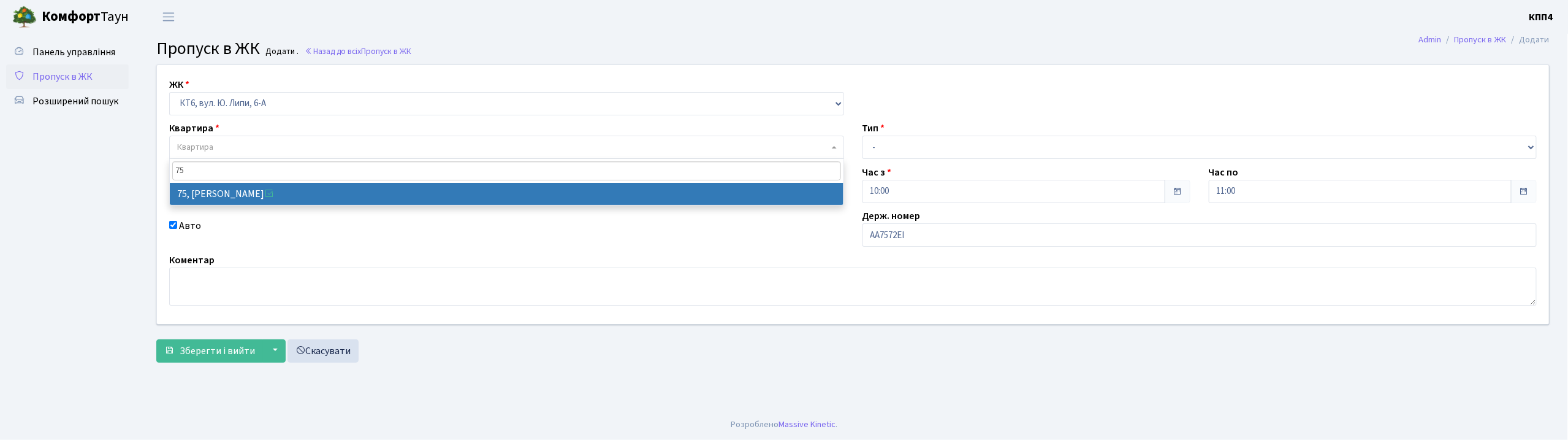
type input "75"
select select "17167"
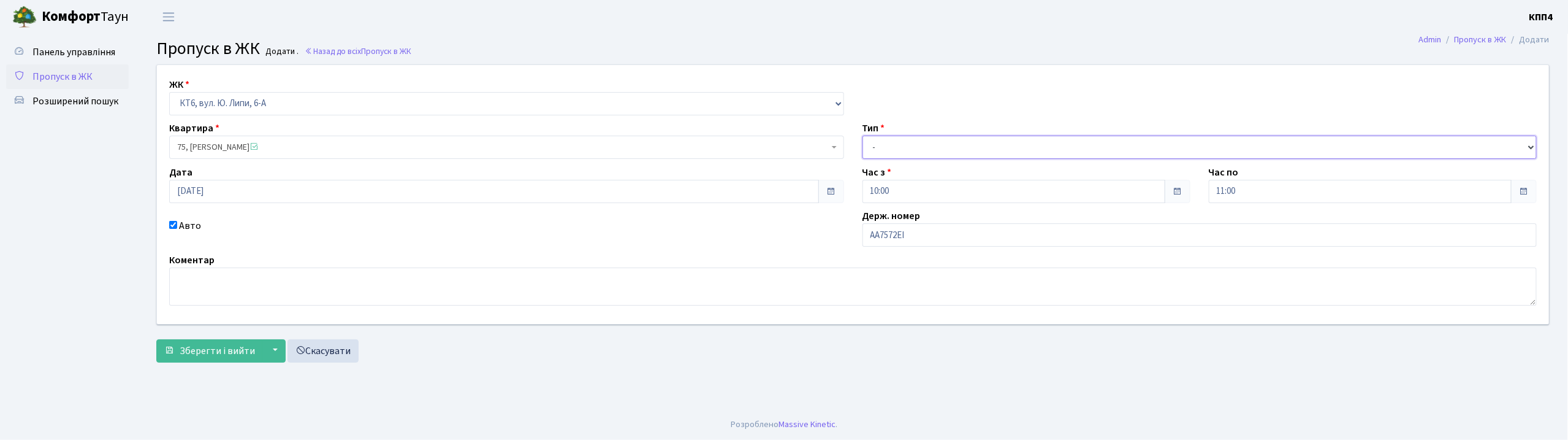
click at [911, 147] on select "- Доставка Таксі Гості Сервіс" at bounding box center [1199, 147] width 675 height 23
select select "2"
click at [862, 136] on select "- Доставка Таксі Гості Сервіс" at bounding box center [1199, 147] width 675 height 23
click at [218, 352] on span "Зберегти і вийти" at bounding box center [217, 351] width 76 height 13
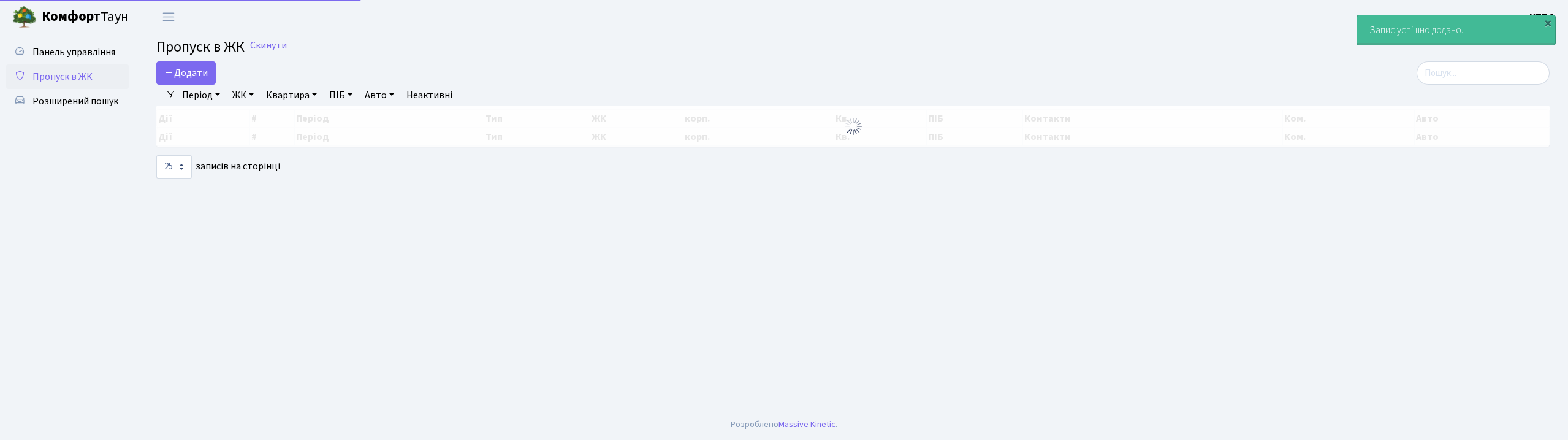
select select "25"
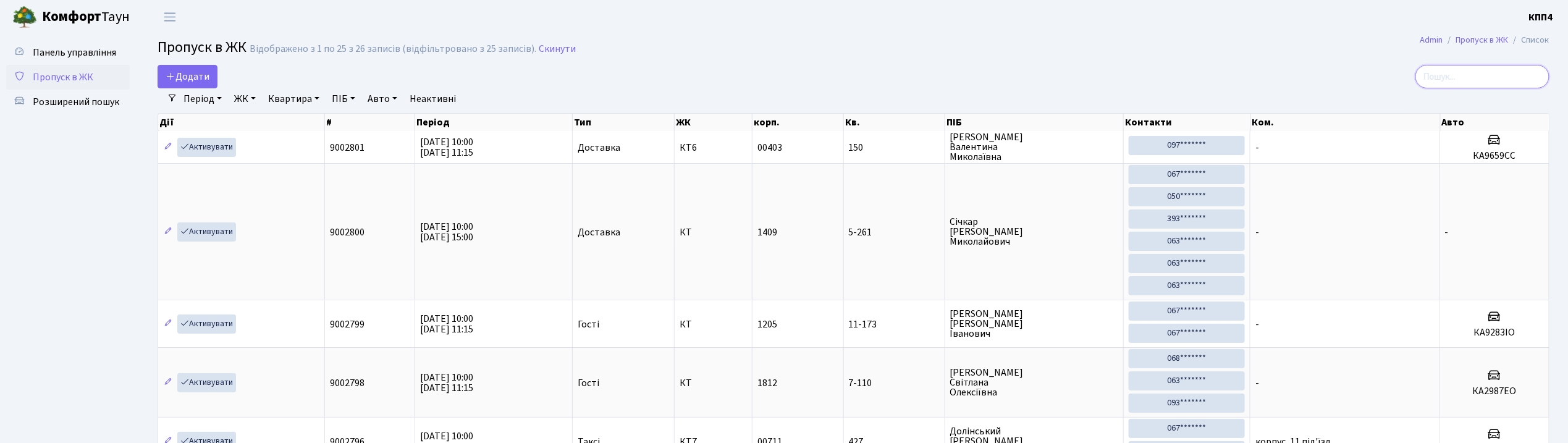
click at [1462, 75] on input "search" at bounding box center [1483, 76] width 134 height 24
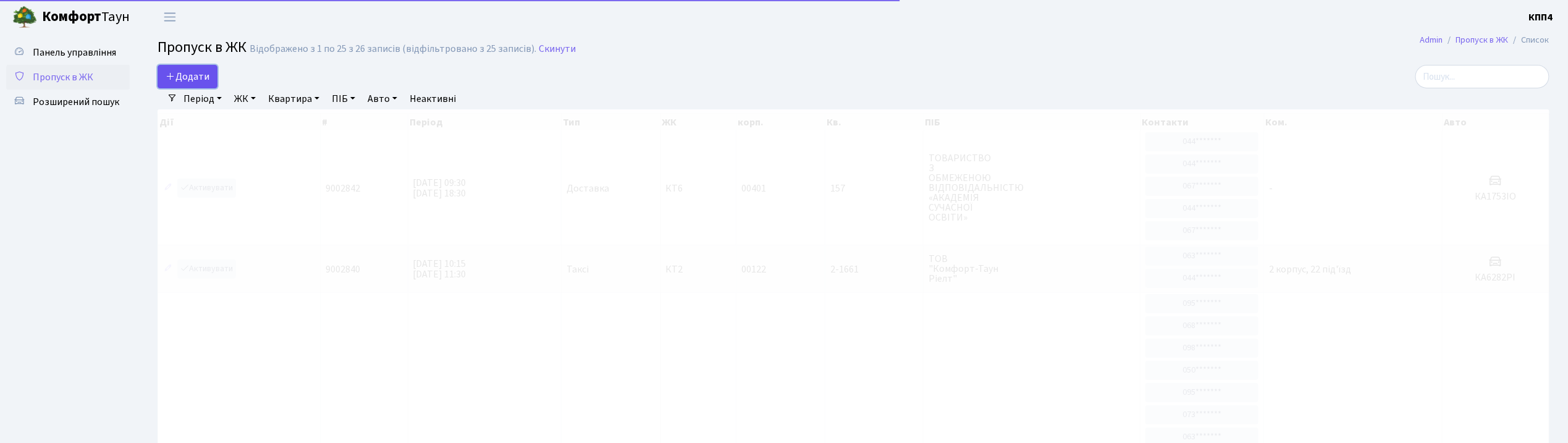
click at [184, 80] on span "Додати" at bounding box center [187, 76] width 44 height 14
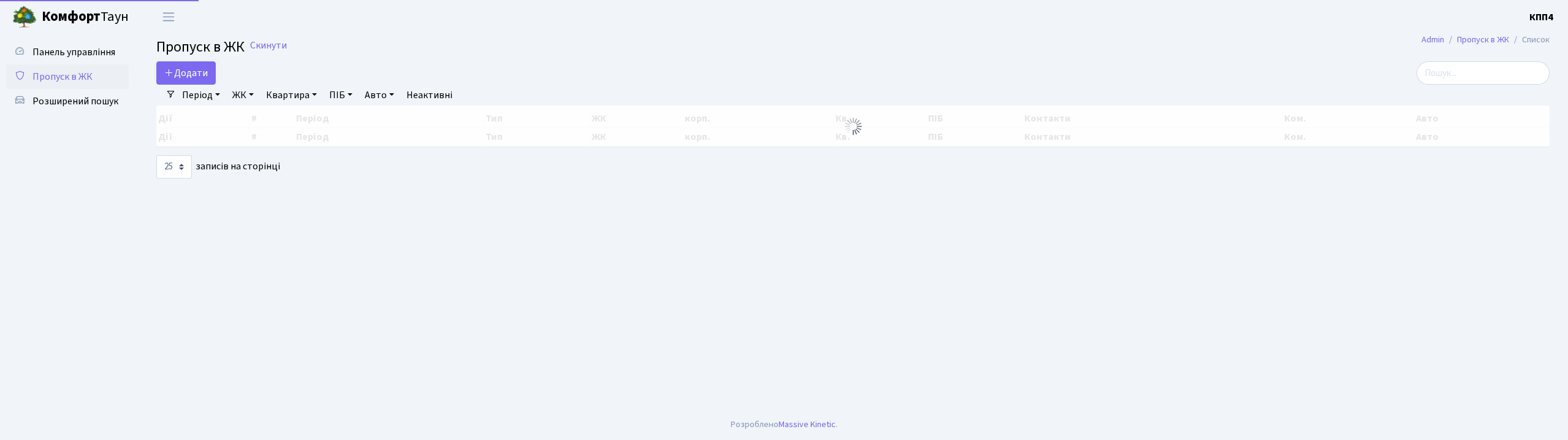
select select "25"
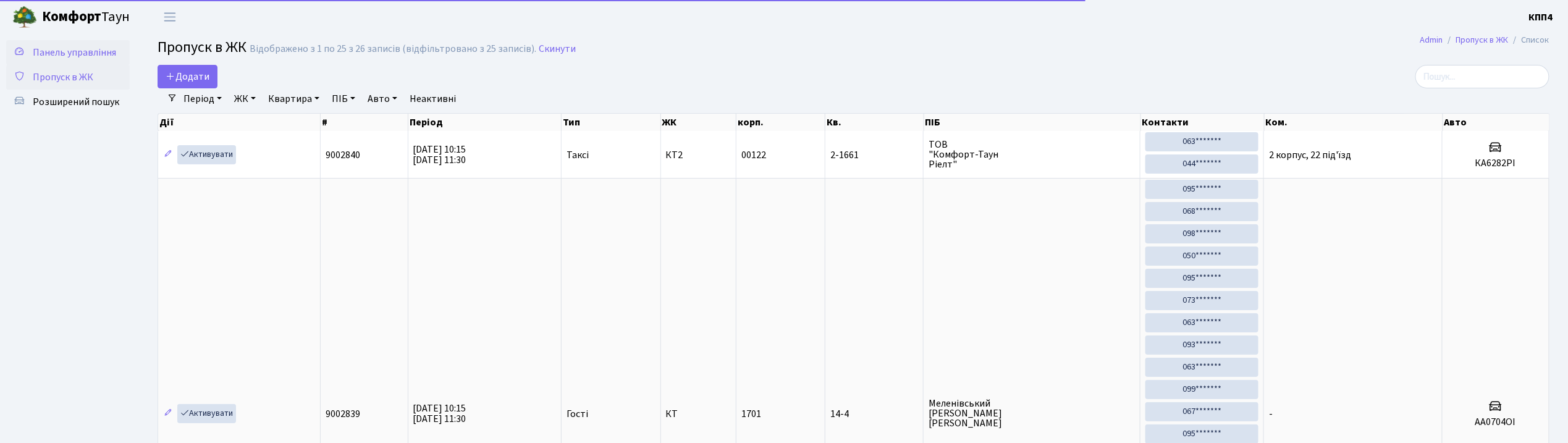
click at [74, 48] on span "Панель управління" at bounding box center [74, 52] width 83 height 14
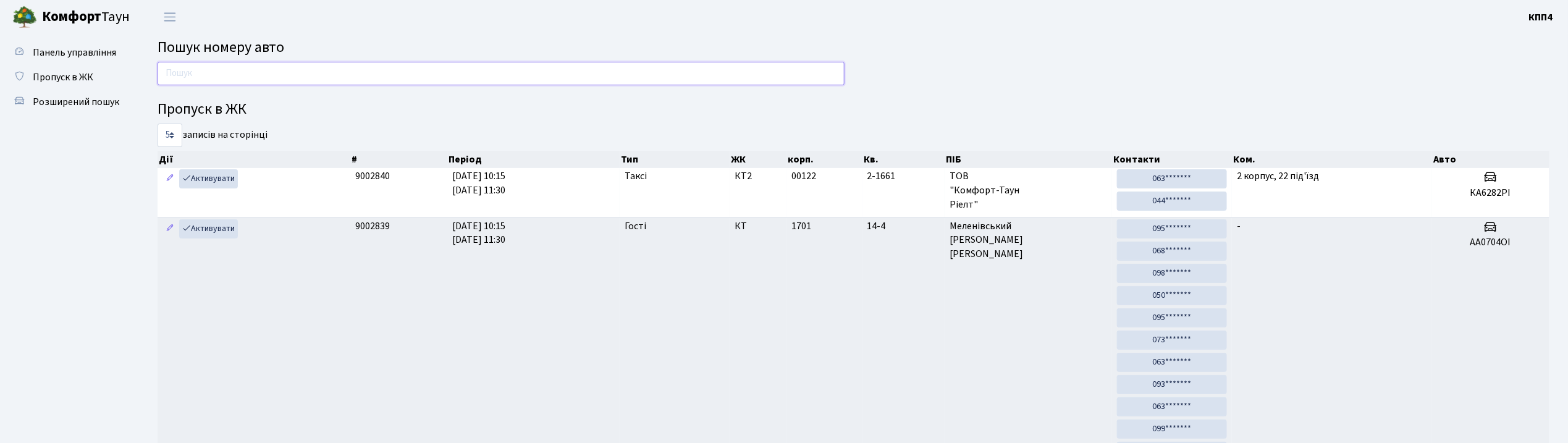
click at [695, 73] on input "text" at bounding box center [501, 73] width 687 height 24
click at [260, 63] on input "text" at bounding box center [501, 73] width 687 height 24
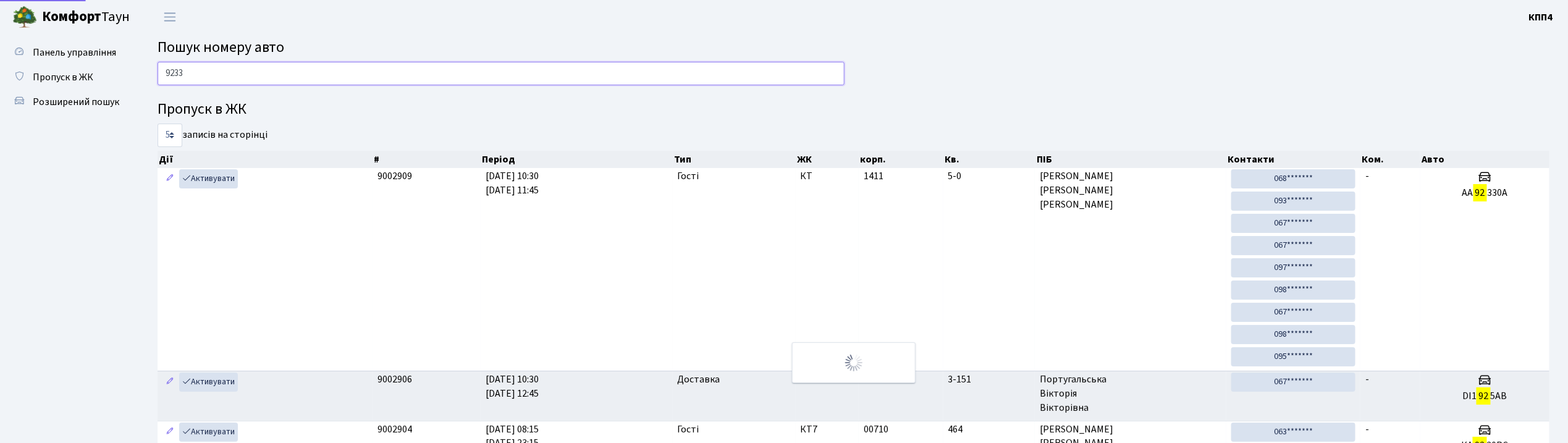
type input "9233"
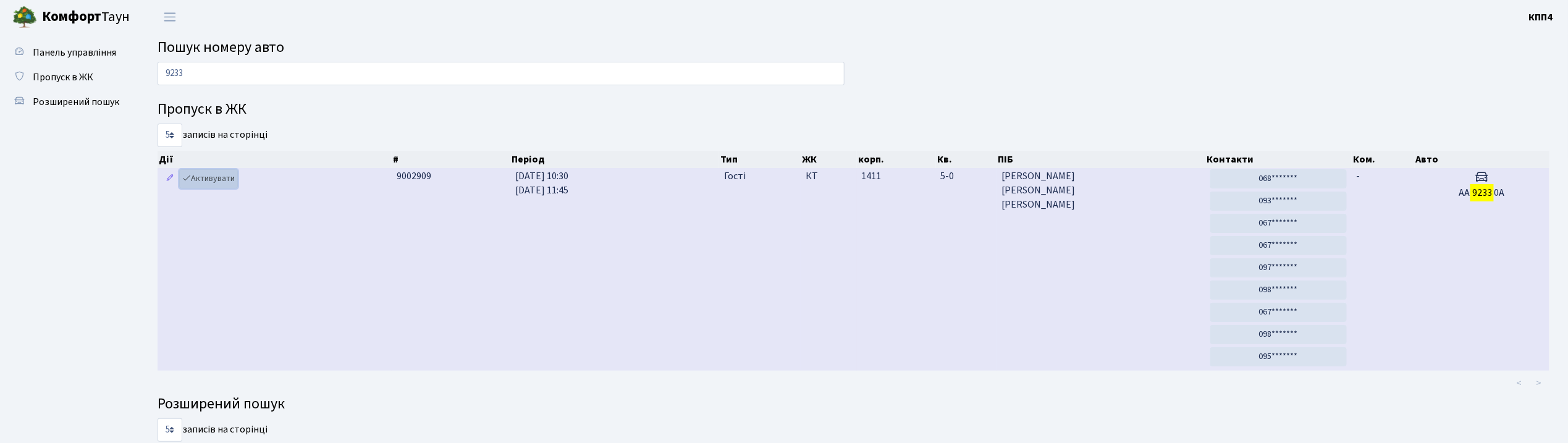
click at [221, 183] on link "Активувати" at bounding box center [209, 179] width 58 height 19
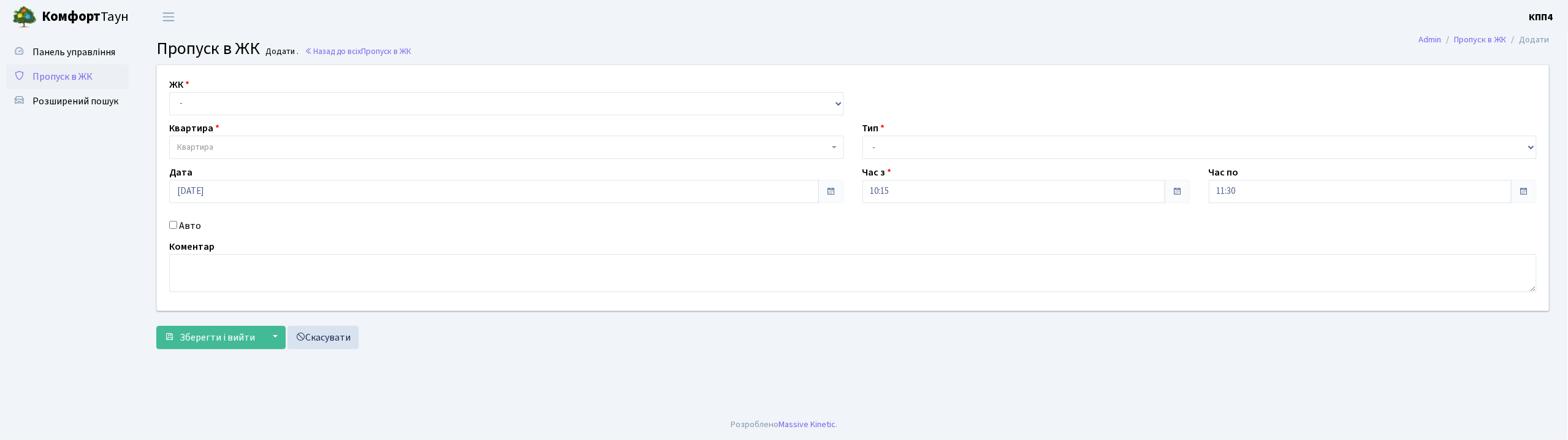
click at [172, 226] on input "Авто" at bounding box center [172, 224] width 8 height 8
checkbox input "true"
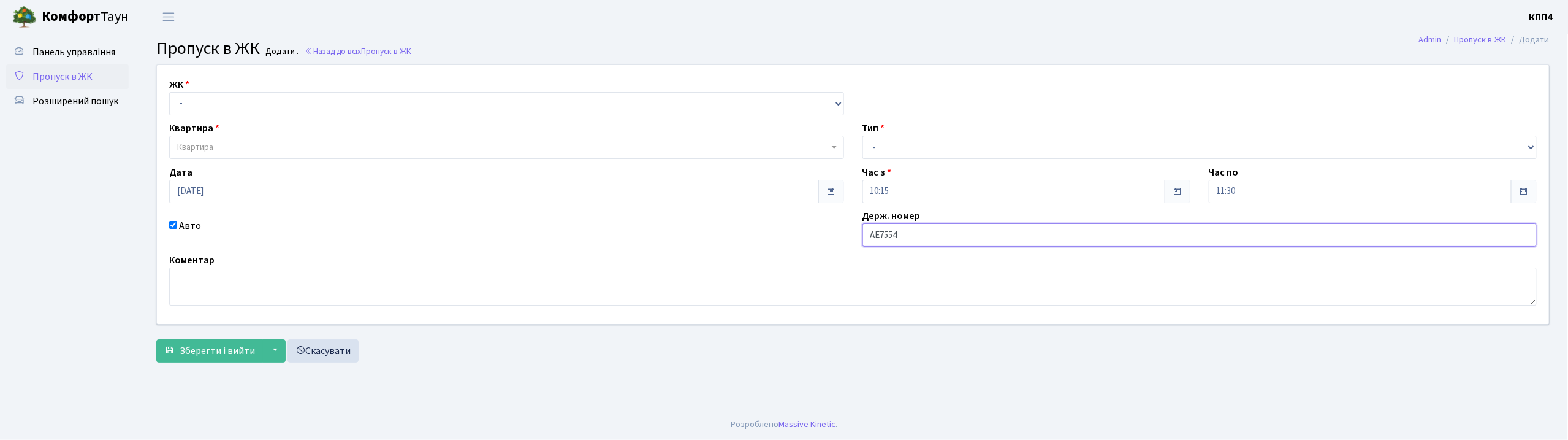
type input "АЕ7554МВ"
click at [275, 99] on select "- КТ, вул. Регенераторна, 4 КТ2, просп. Соборності, 17 КТ3, вул. Березнева, 16 …" at bounding box center [506, 103] width 675 height 23
select select "271"
click at [169, 92] on select "- КТ, вул. Регенераторна, 4 КТ2, просп. Соборності, 17 КТ3, вул. Березнева, 16 …" at bounding box center [506, 103] width 675 height 23
select select
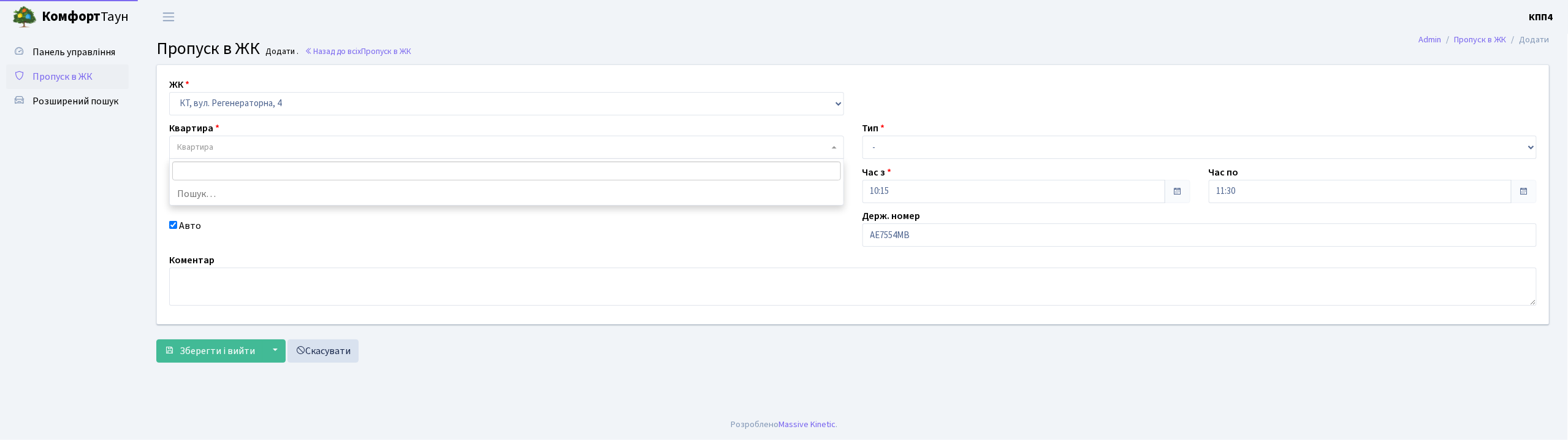
click at [279, 142] on span "Квартира" at bounding box center [503, 146] width 652 height 12
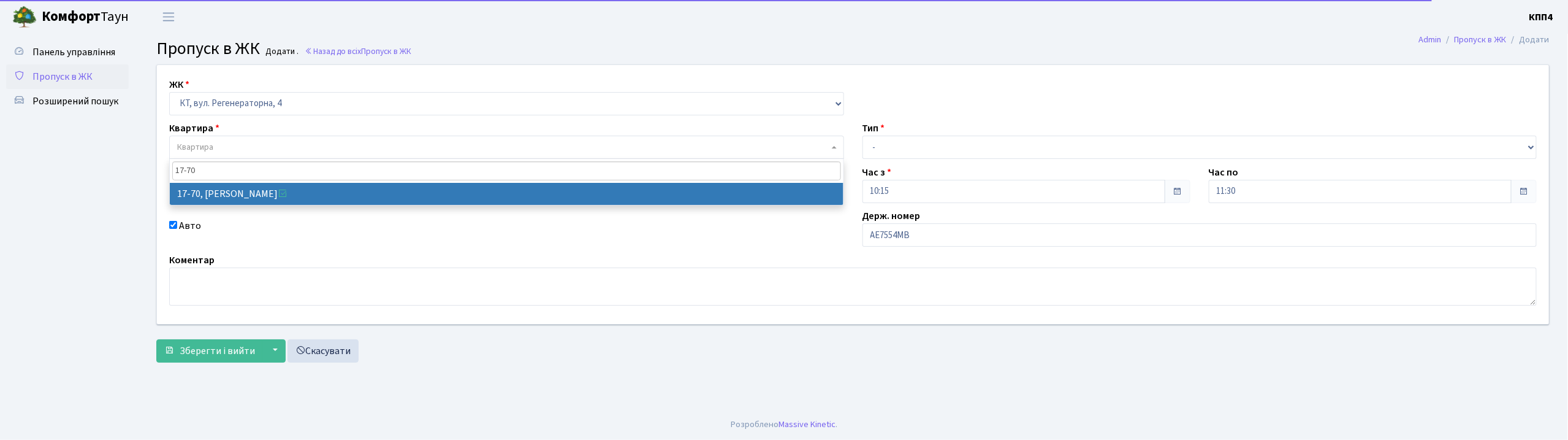
type input "17-70"
select select "9024"
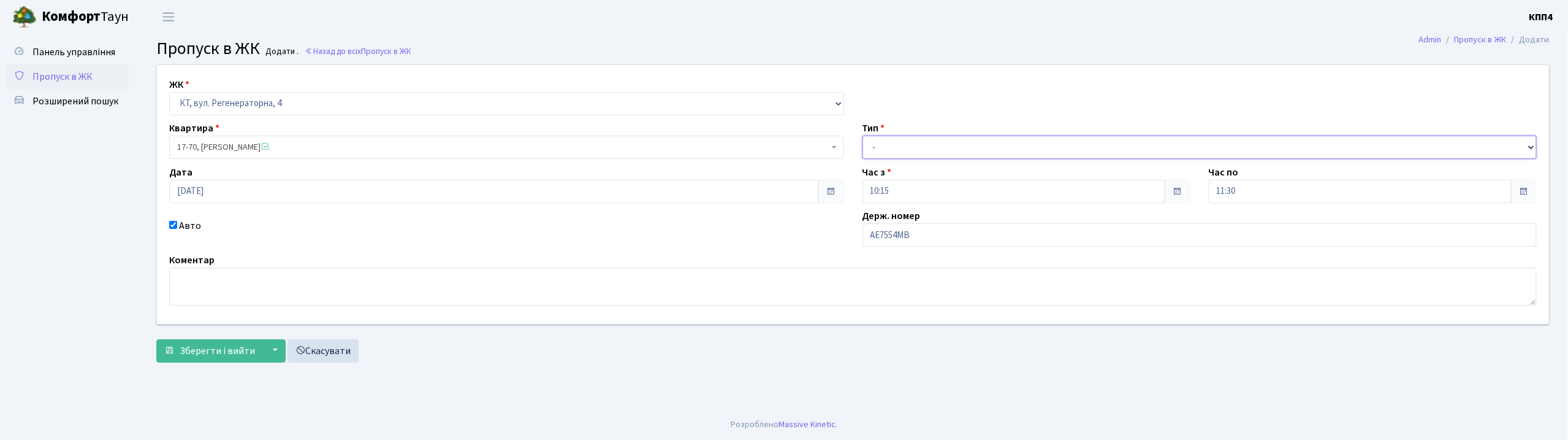
click at [934, 151] on select "- Доставка Таксі Гості Сервіс" at bounding box center [1199, 147] width 675 height 23
select select "3"
click at [862, 136] on select "- Доставка Таксі Гості Сервіс" at bounding box center [1199, 147] width 675 height 23
click at [216, 359] on button "Зберегти і вийти" at bounding box center [209, 351] width 107 height 23
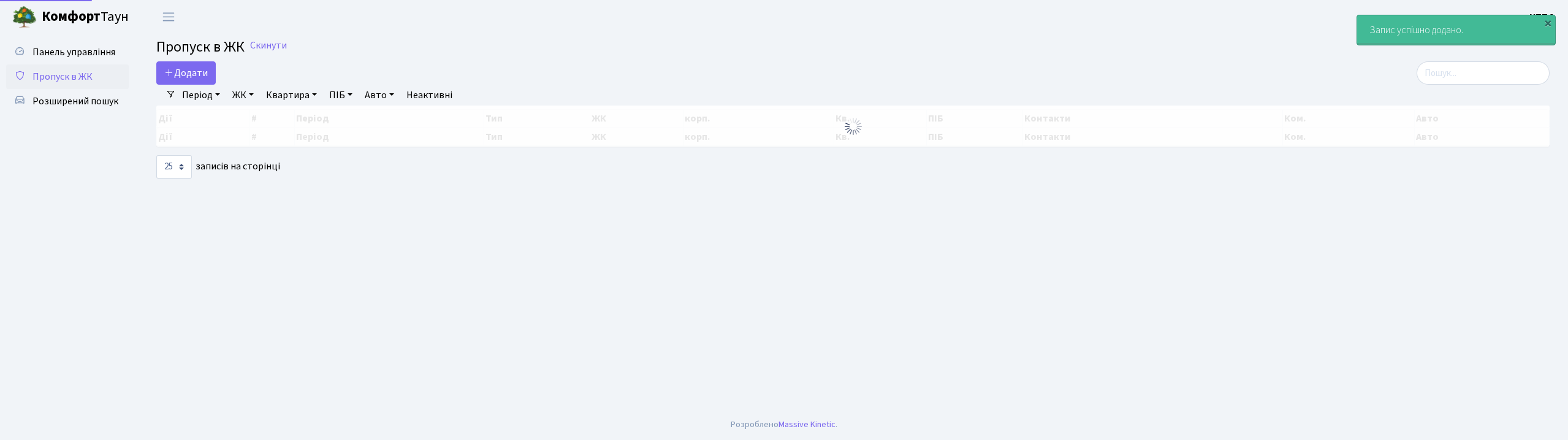
select select "25"
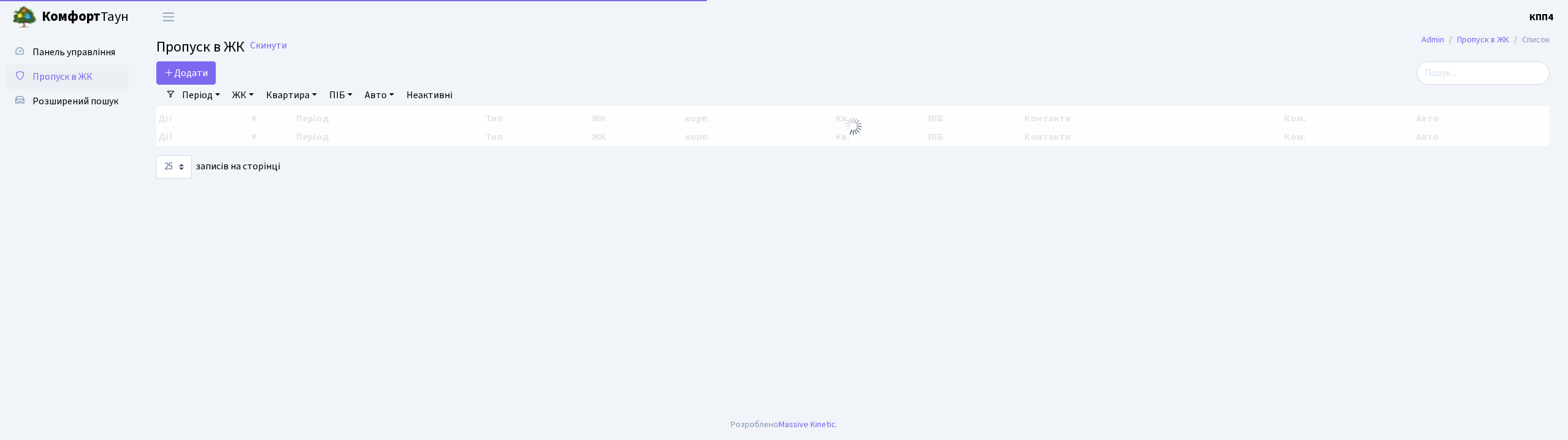
select select "25"
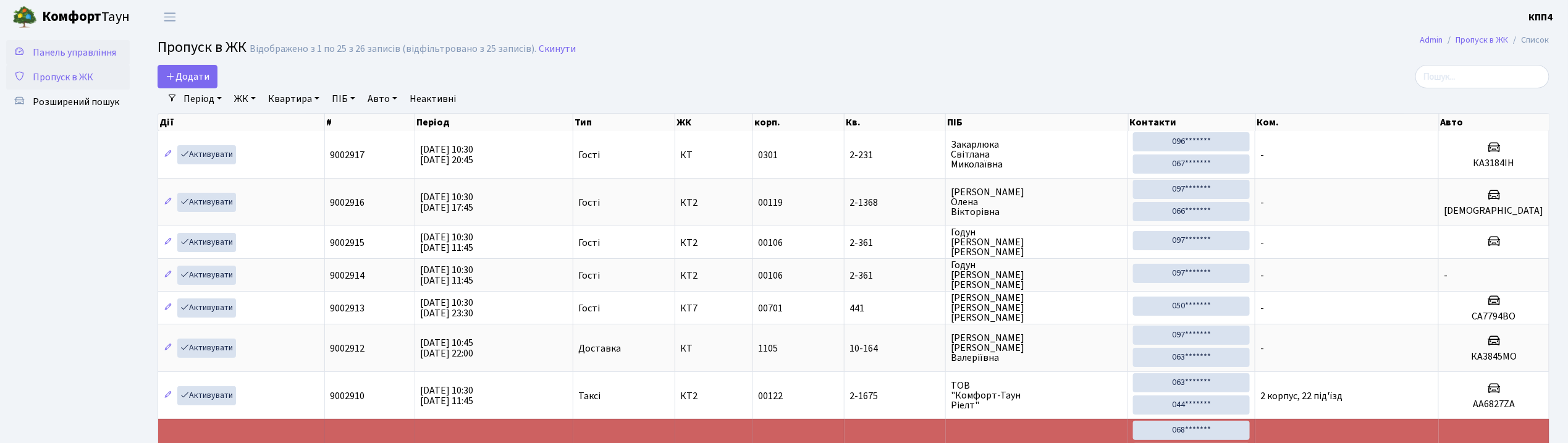
click at [84, 50] on span "Панель управління" at bounding box center [74, 52] width 83 height 14
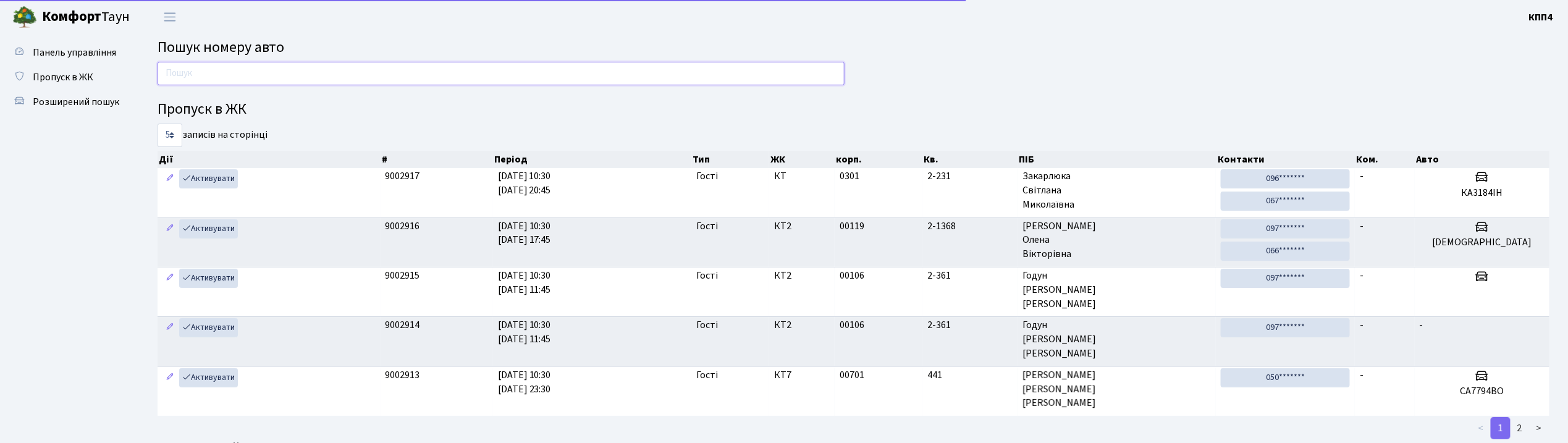
click at [366, 75] on input "text" at bounding box center [501, 73] width 687 height 24
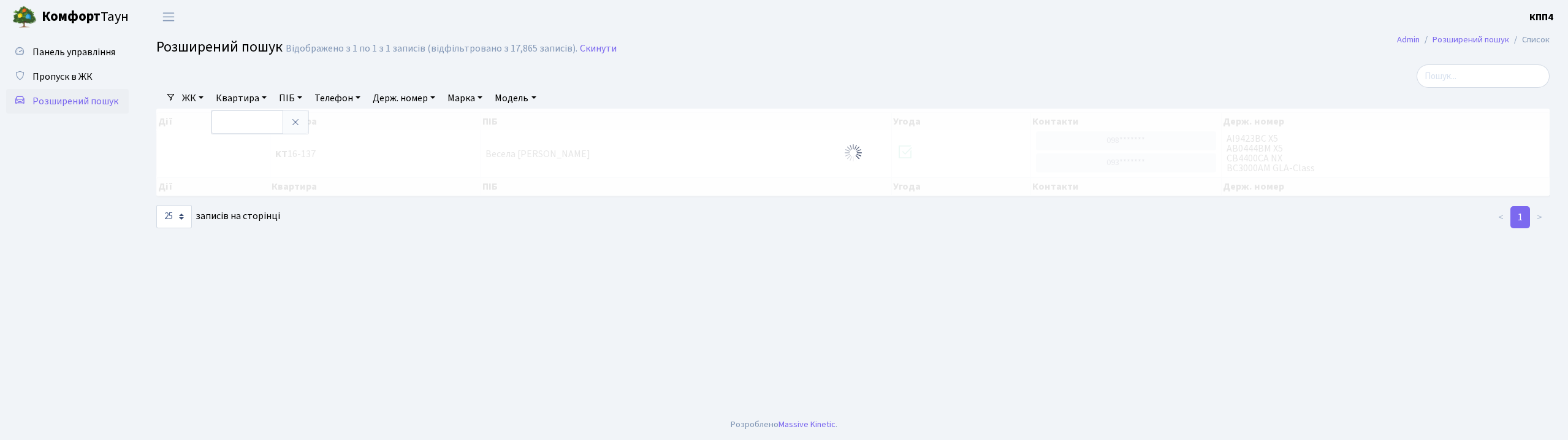
select select "25"
click at [973, 298] on main "Admin Розширений пошук Список Розширений пошук Відображено з 1 по 1 з 1 записів…" at bounding box center [852, 221] width 1430 height 376
click at [52, 74] on span "Пропуск в ЖК" at bounding box center [62, 76] width 60 height 13
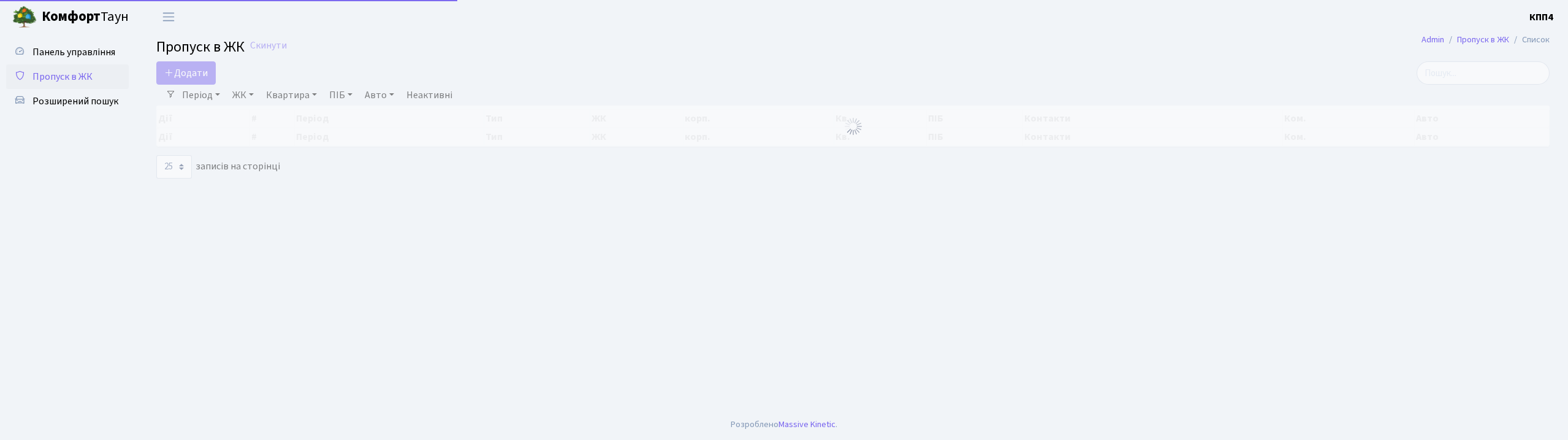
select select "25"
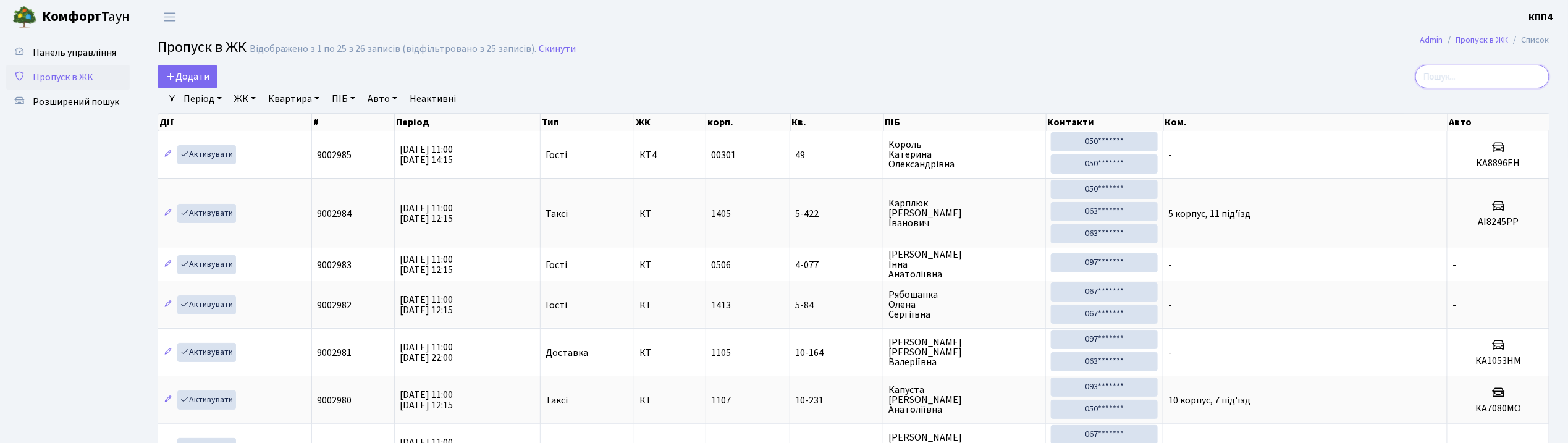
click at [1478, 80] on input "search" at bounding box center [1483, 76] width 134 height 24
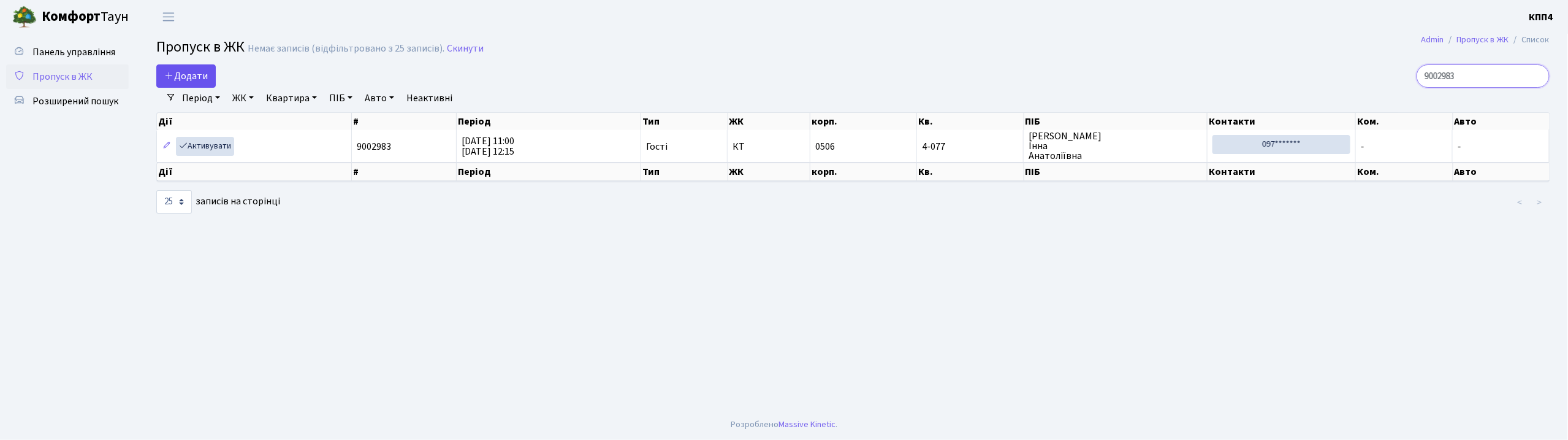
type input "9002983"
click at [194, 76] on span "Додати" at bounding box center [186, 76] width 44 height 13
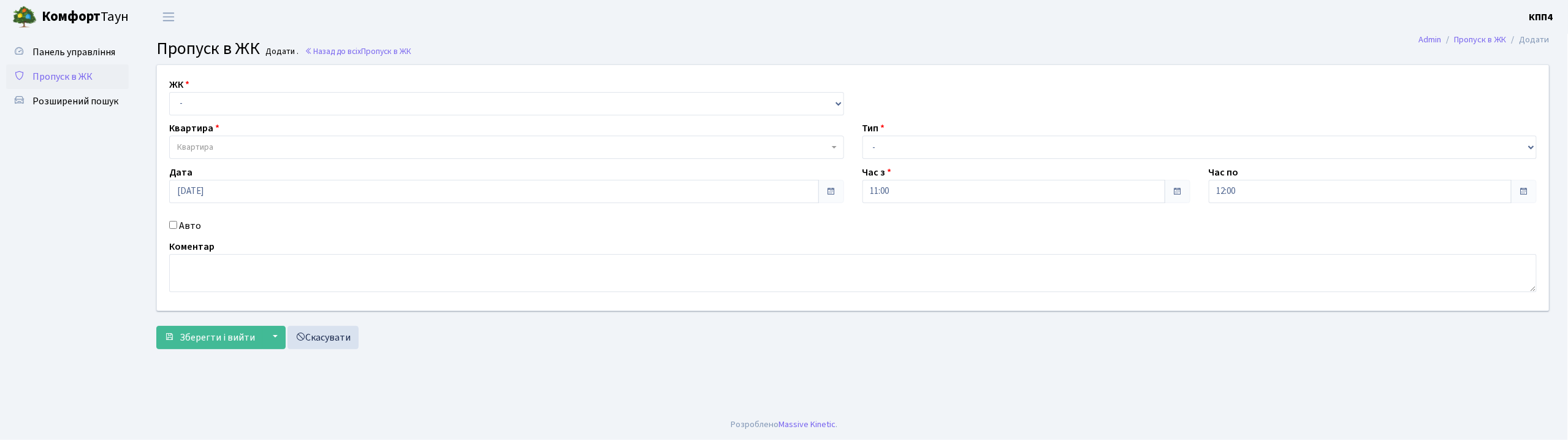
click at [177, 226] on input "Авто" at bounding box center [172, 224] width 8 height 8
checkbox input "true"
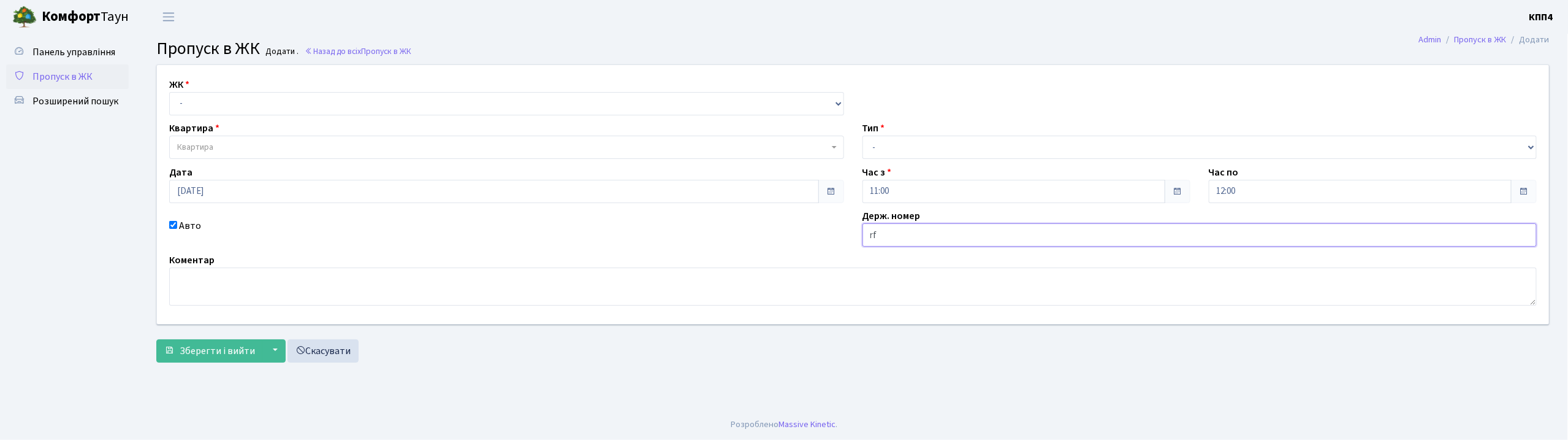
type input "r"
type input "ка5066рм"
click at [206, 104] on select "- КТ, вул. Регенераторна, 4 КТ2, просп. Соборності, 17 КТ3, вул. Березнева, 16 …" at bounding box center [506, 103] width 675 height 23
select select "271"
click at [169, 92] on select "- КТ, вул. Регенераторна, 4 КТ2, просп. Соборності, 17 КТ3, вул. Березнева, 16 …" at bounding box center [506, 103] width 675 height 23
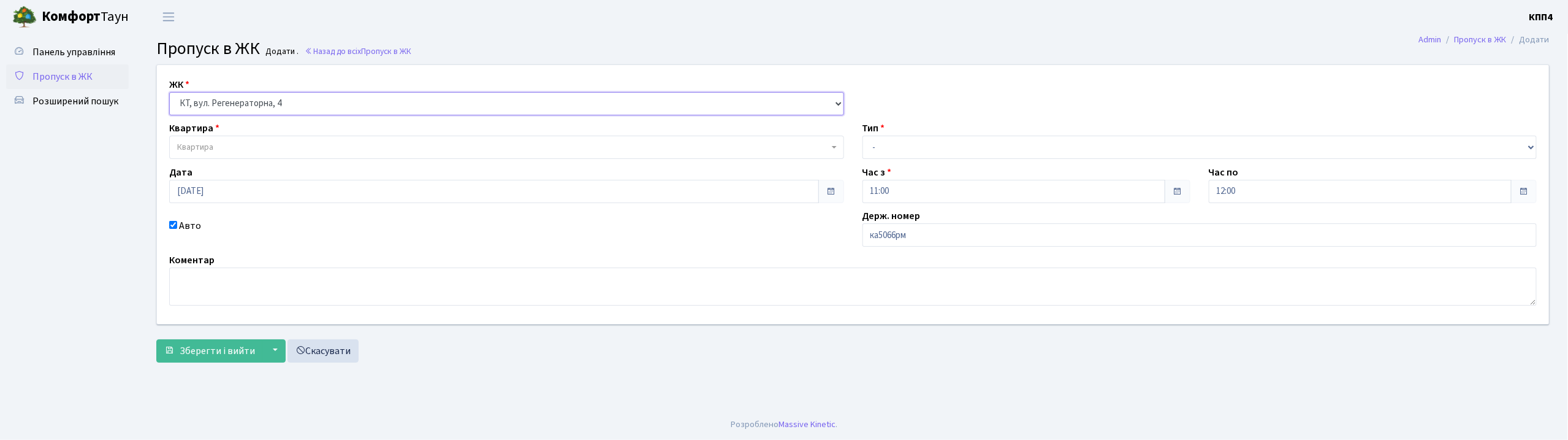
select select
click at [208, 150] on span "Квартира" at bounding box center [195, 146] width 36 height 12
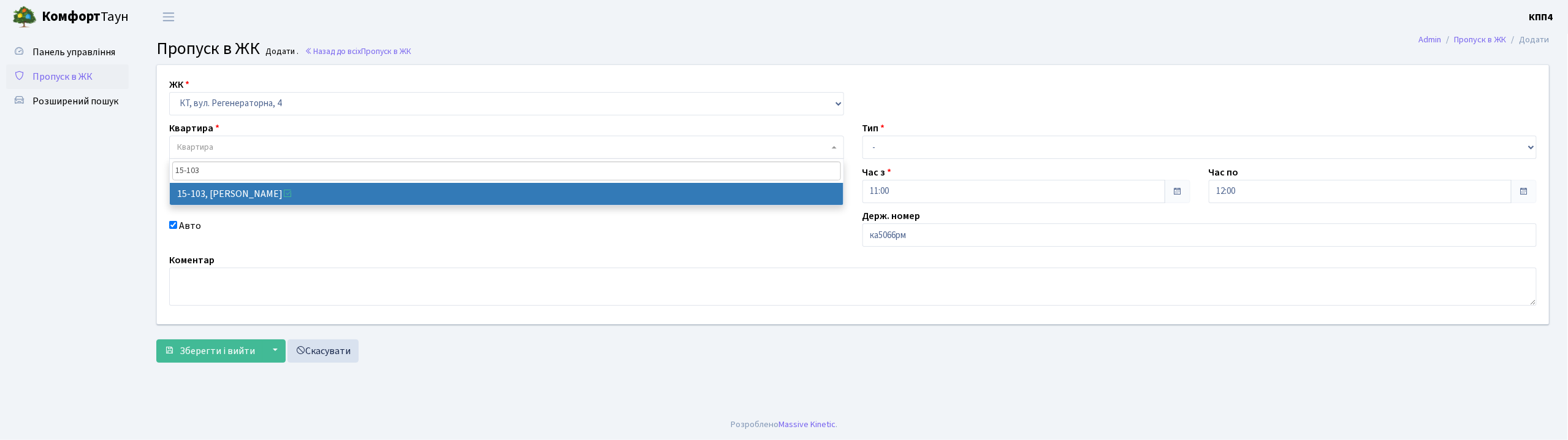
type input "15-103"
select select "8878"
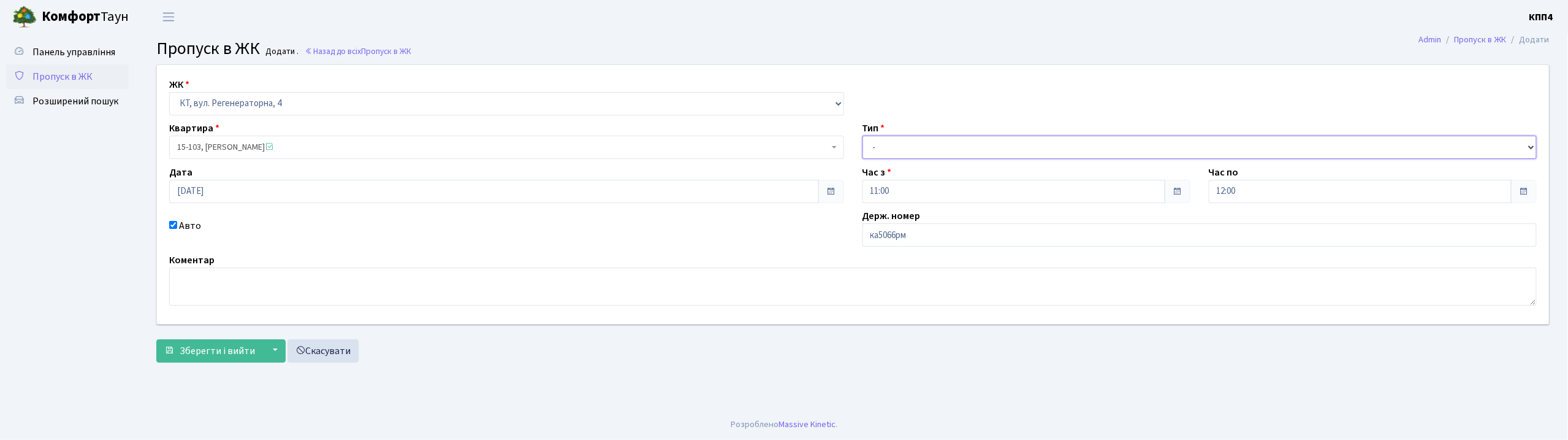
click at [905, 154] on select "- Доставка Таксі Гості Сервіс" at bounding box center [1199, 147] width 675 height 23
select select "2"
click at [862, 136] on select "- Доставка Таксі Гості Сервіс" at bounding box center [1199, 147] width 675 height 23
click at [231, 349] on span "Зберегти і вийти" at bounding box center [217, 351] width 76 height 13
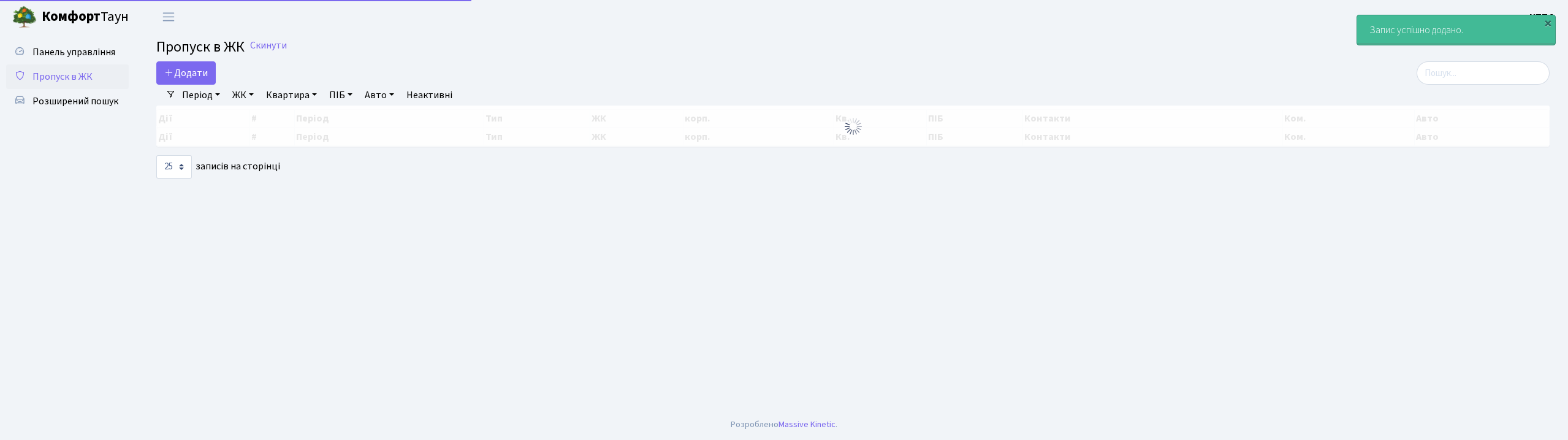
select select "25"
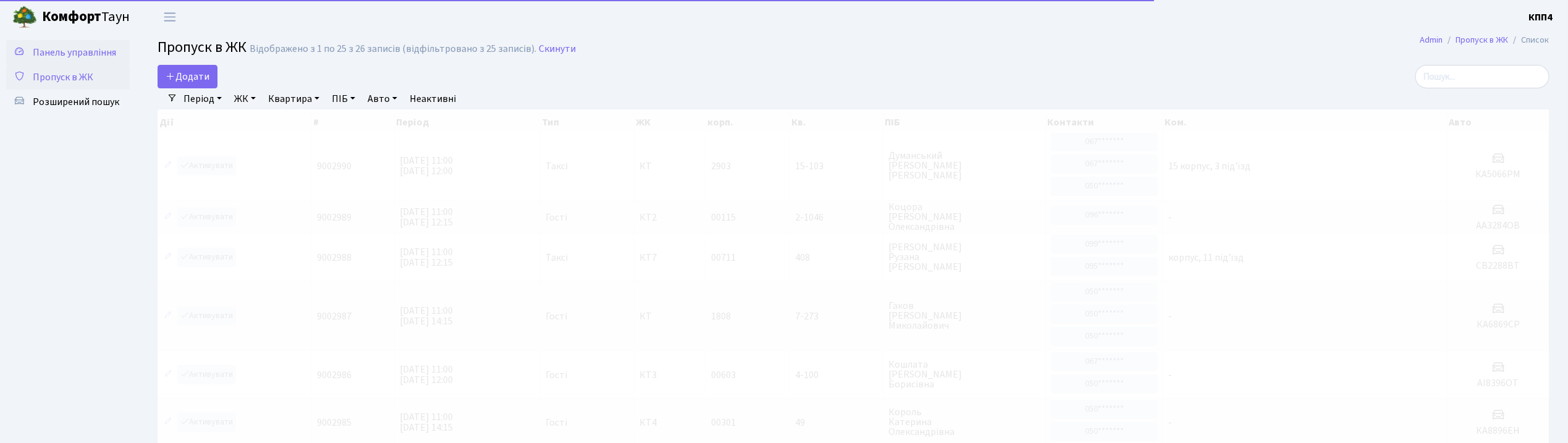
click at [84, 52] on span "Панель управління" at bounding box center [74, 52] width 83 height 14
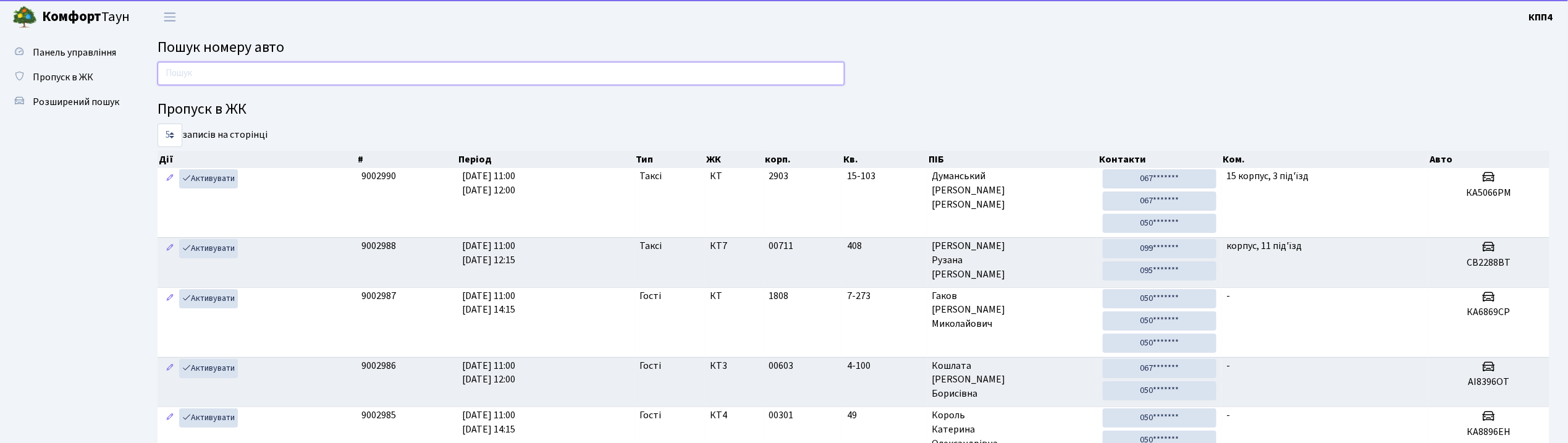
click at [193, 70] on input "text" at bounding box center [501, 73] width 687 height 24
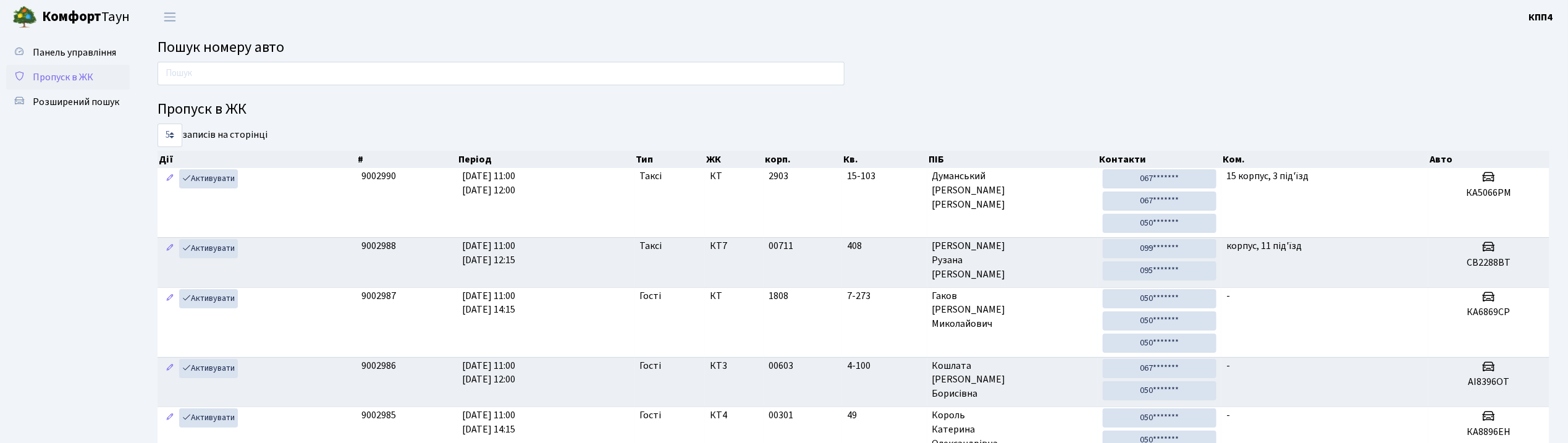
click at [40, 85] on link "Пропуск в ЖК" at bounding box center [68, 77] width 123 height 25
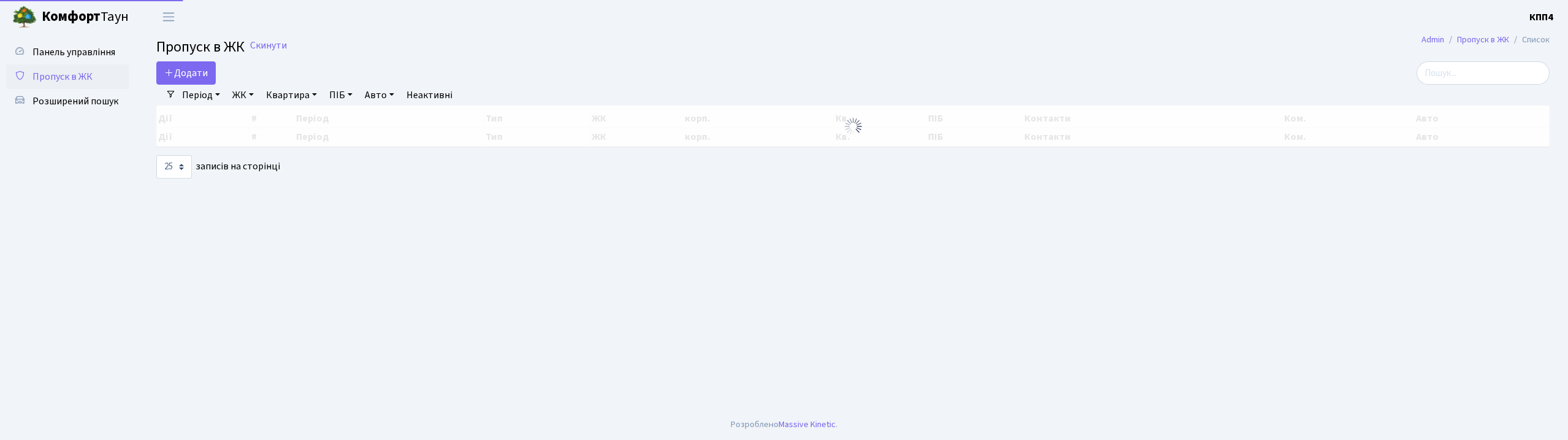
select select "25"
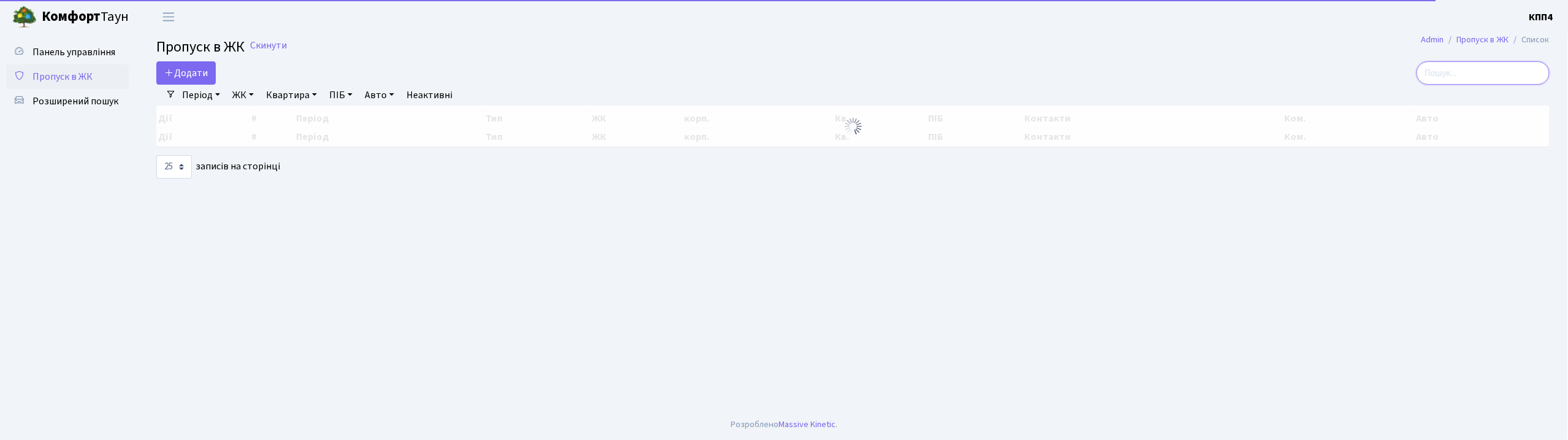
click at [1471, 79] on input "search" at bounding box center [1482, 73] width 133 height 23
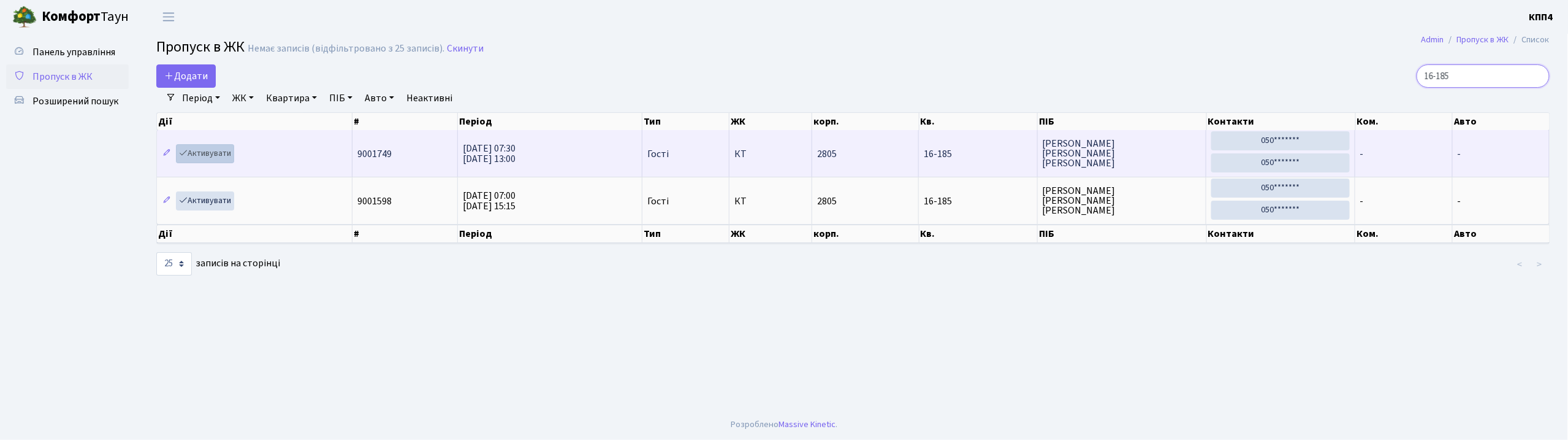
type input "16-185"
click at [201, 156] on link "Активувати" at bounding box center [205, 154] width 58 height 19
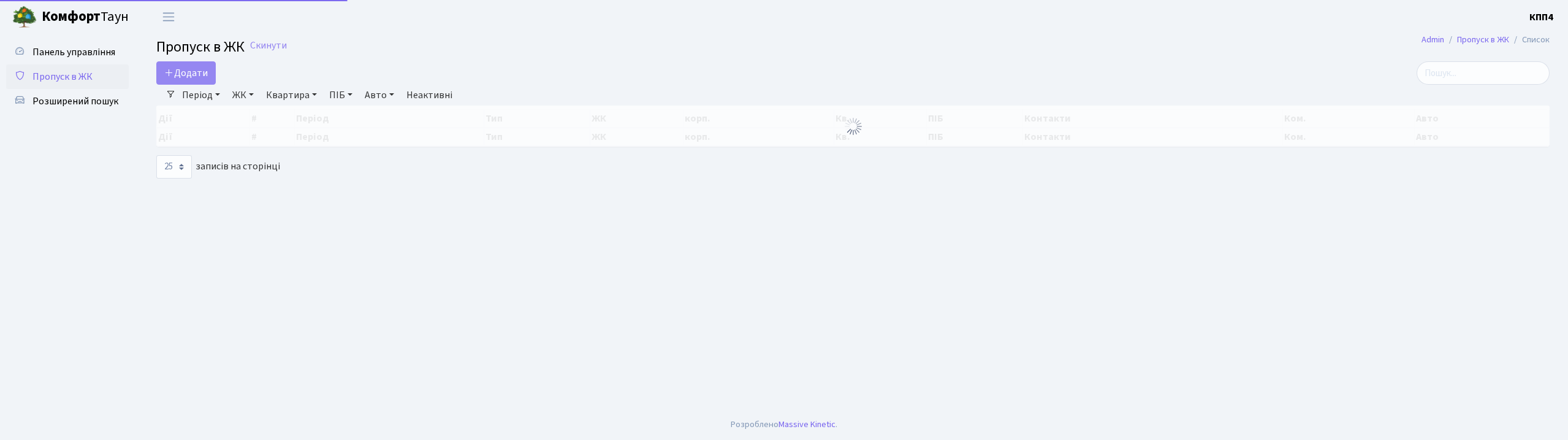
select select "25"
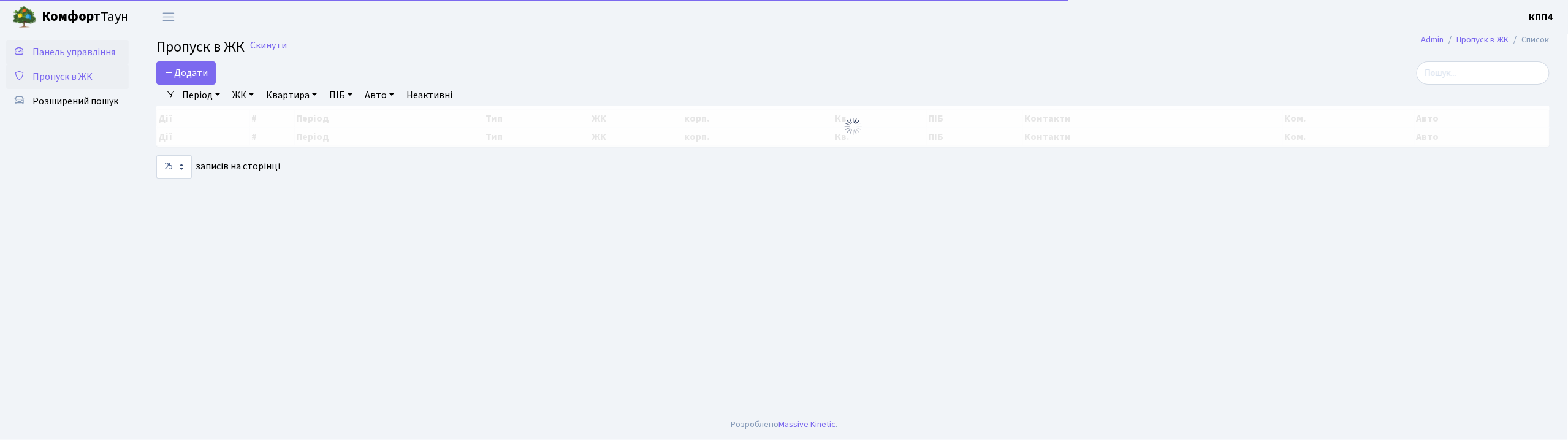
click at [77, 54] on span "Панель управління" at bounding box center [73, 52] width 83 height 13
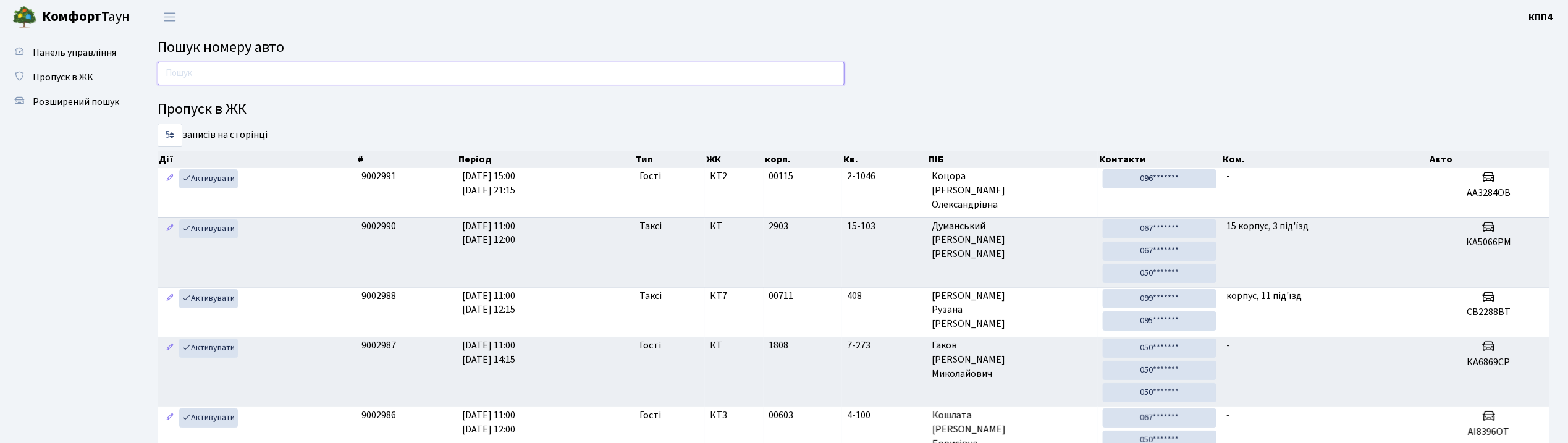
click at [188, 73] on input "text" at bounding box center [501, 73] width 687 height 24
click at [304, 73] on input "text" at bounding box center [501, 73] width 687 height 24
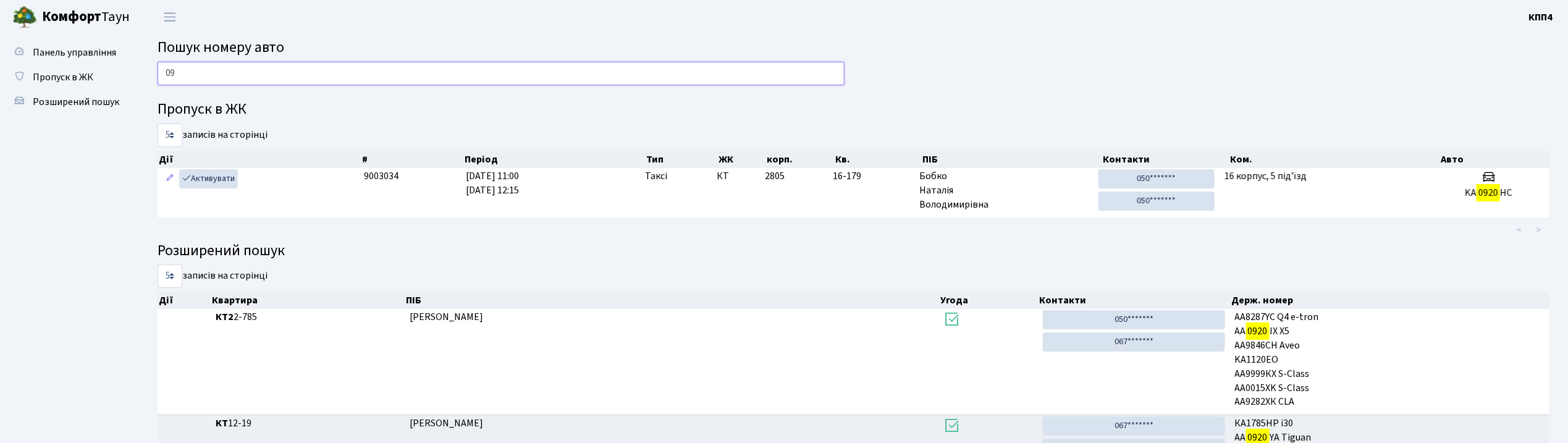
type input "0"
